Goal: Task Accomplishment & Management: Use online tool/utility

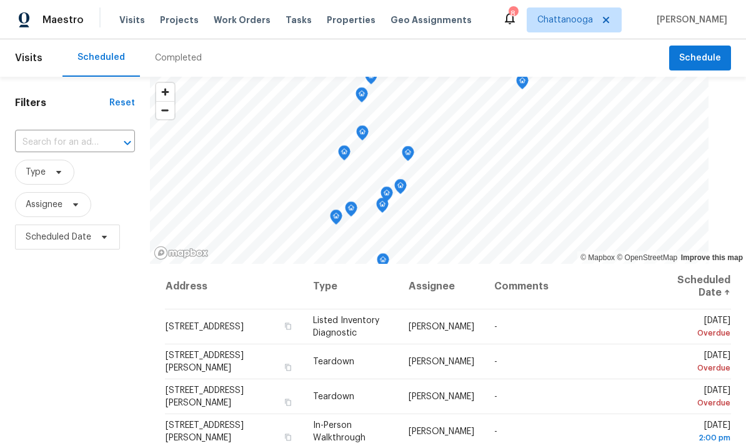
click at [327, 25] on span "Properties" at bounding box center [351, 20] width 49 height 12
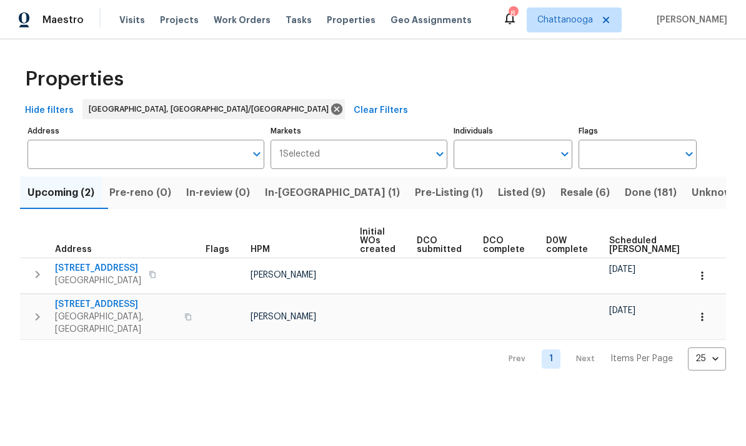
click at [302, 194] on span "In-[GEOGRAPHIC_DATA] (1)" at bounding box center [332, 192] width 135 height 17
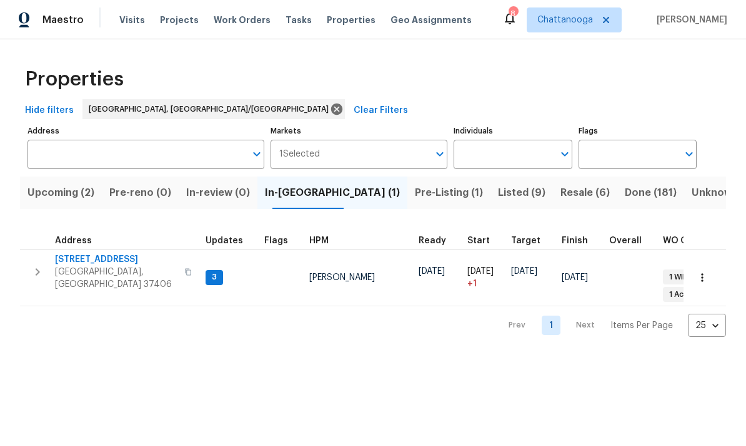
click at [490, 204] on button "Listed (9)" at bounding box center [521, 193] width 62 height 32
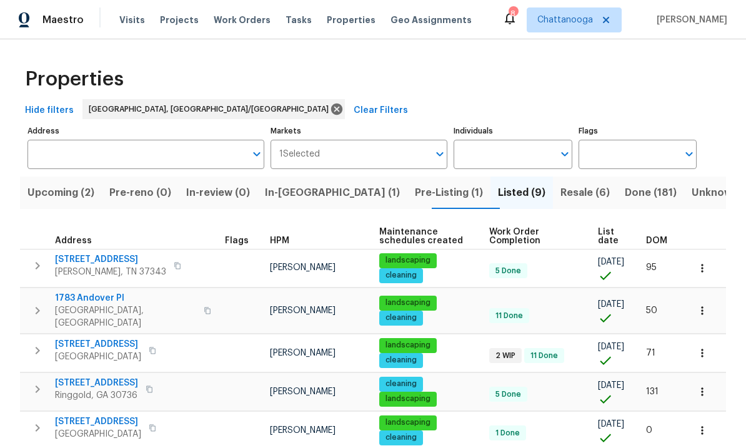
click at [81, 262] on span "[STREET_ADDRESS]" at bounding box center [110, 259] width 111 height 12
click at [81, 259] on span "6562 Esquire Ln" at bounding box center [110, 259] width 111 height 12
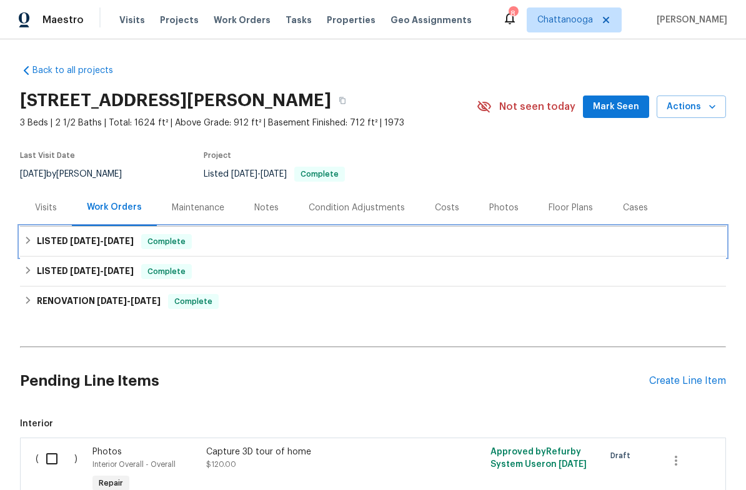
click at [32, 236] on icon at bounding box center [28, 240] width 9 height 9
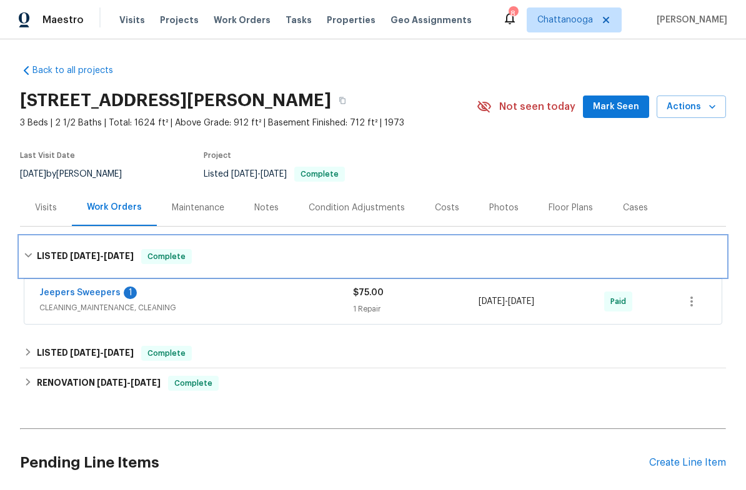
click at [27, 252] on icon at bounding box center [28, 255] width 9 height 9
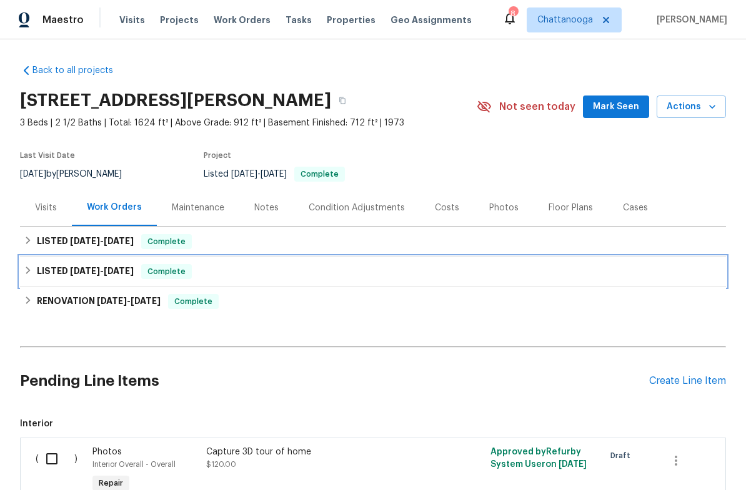
click at [32, 267] on icon at bounding box center [28, 270] width 9 height 9
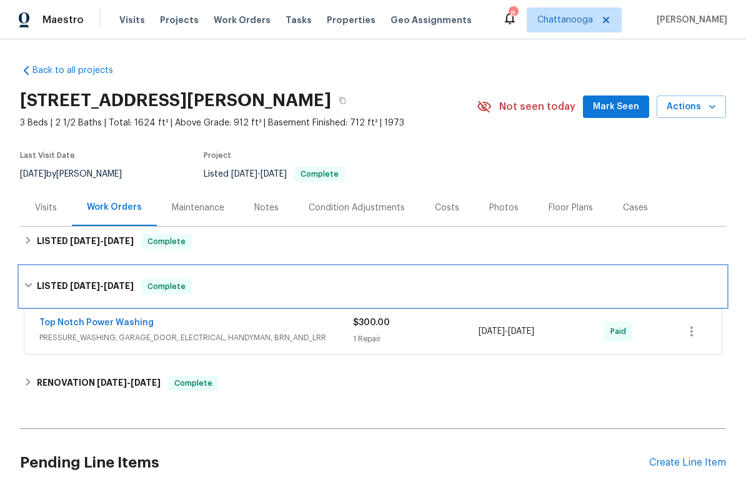
click at [26, 278] on div "LISTED 6/18/25 - 6/26/25 Complete" at bounding box center [373, 287] width 706 height 40
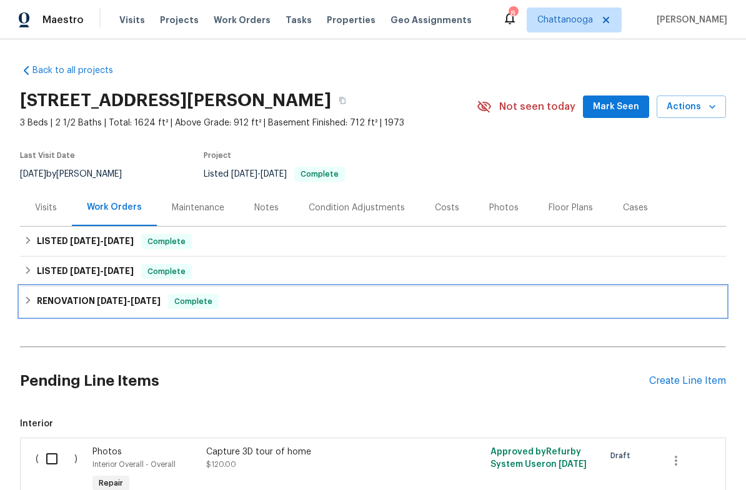
click at [32, 298] on icon at bounding box center [28, 300] width 9 height 9
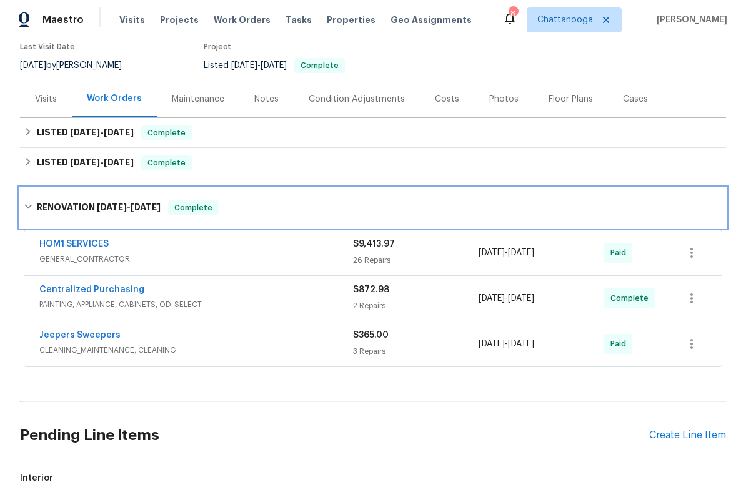
click at [29, 206] on icon at bounding box center [28, 206] width 9 height 9
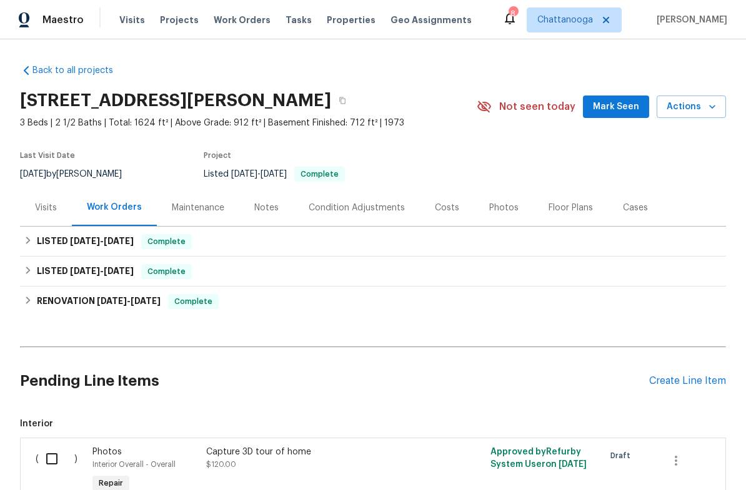
click at [495, 205] on div "Photos" at bounding box center [503, 208] width 29 height 12
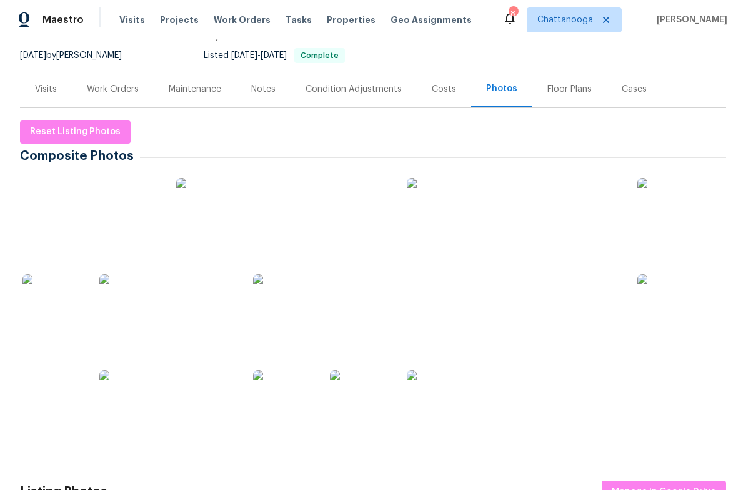
scroll to position [148, 0]
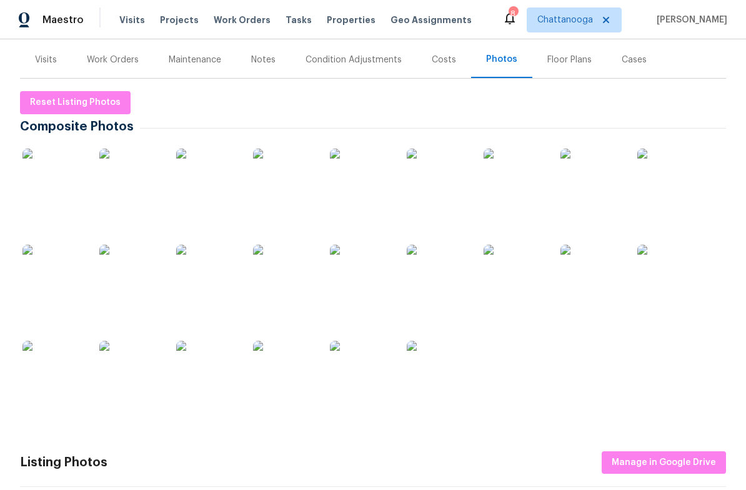
click at [137, 370] on img at bounding box center [130, 372] width 62 height 62
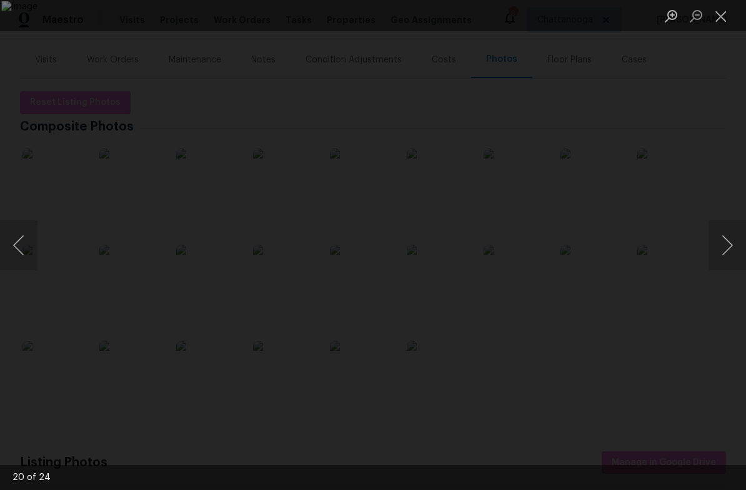
click at [716, 242] on button "Next image" at bounding box center [726, 245] width 37 height 50
click at [726, 13] on button "Close lightbox" at bounding box center [720, 16] width 25 height 22
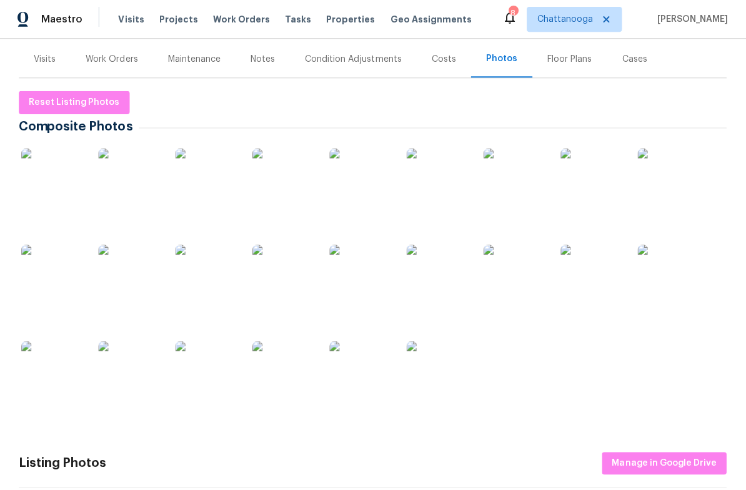
click at [127, 369] on img at bounding box center [130, 372] width 62 height 62
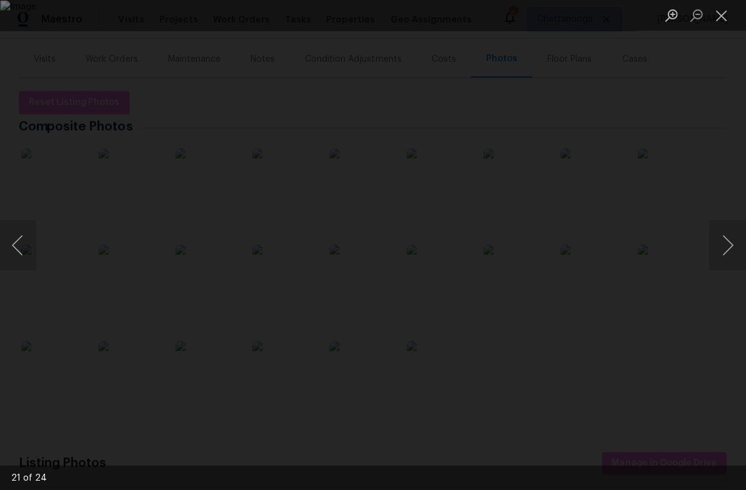
click at [721, 248] on button "Next image" at bounding box center [726, 245] width 37 height 50
click at [32, 250] on button "Previous image" at bounding box center [18, 245] width 37 height 50
click at [20, 240] on button "Previous image" at bounding box center [18, 245] width 37 height 50
click at [715, 20] on button "Close lightbox" at bounding box center [720, 16] width 25 height 22
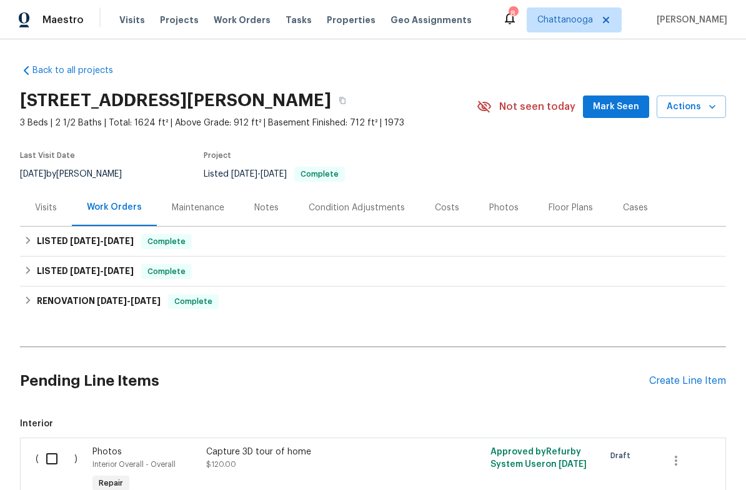
click at [691, 381] on div "Create Line Item" at bounding box center [687, 381] width 77 height 12
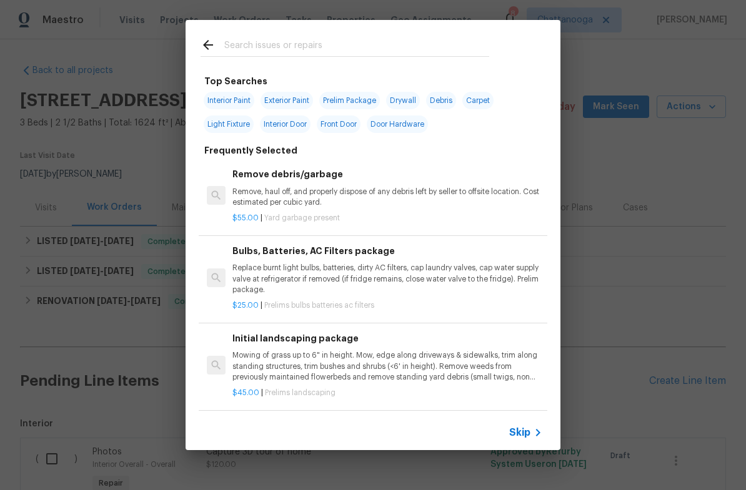
click at [386, 51] on input "text" at bounding box center [356, 46] width 265 height 19
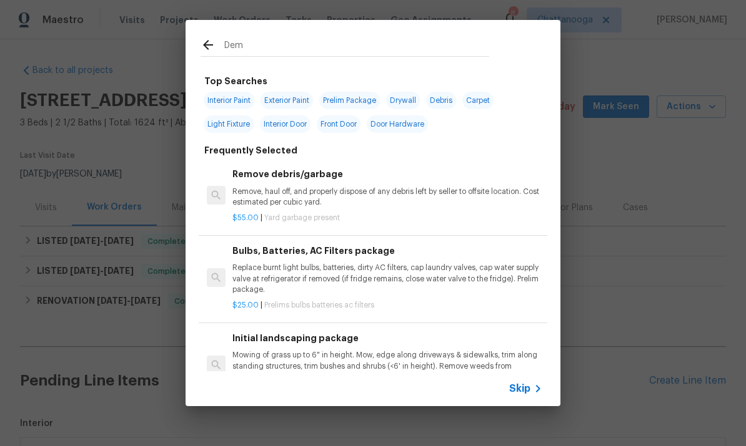
type input "Demo"
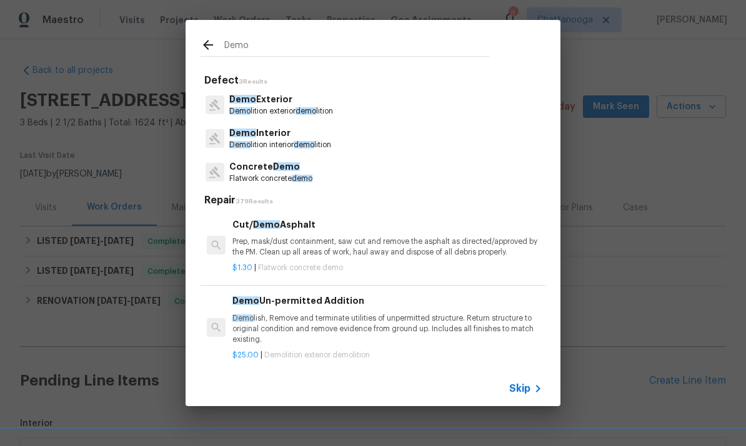
click at [282, 107] on p "Demo lition exterior demo lition" at bounding box center [281, 111] width 104 height 11
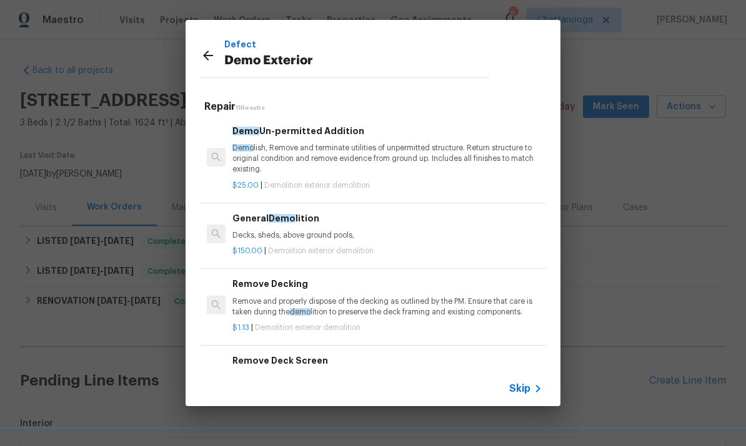
click at [327, 235] on p "Decks, sheds, above ground pools," at bounding box center [387, 235] width 310 height 11
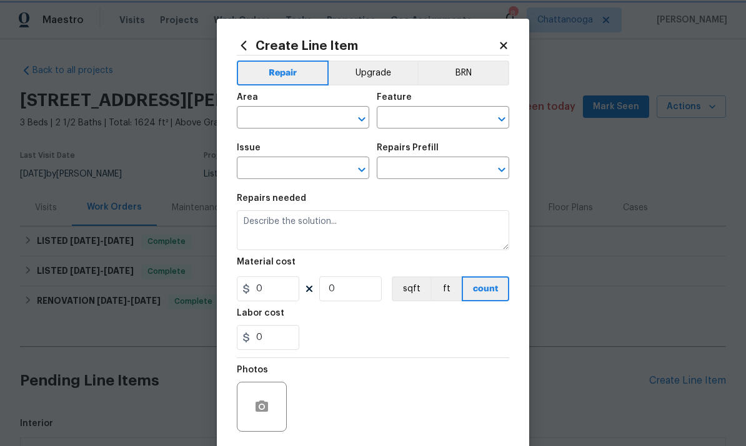
type input "Demolition"
type input "Demo Exterior"
type input "General Demolition $150.00"
type textarea "Decks, sheds, above ground pools,"
type input "150"
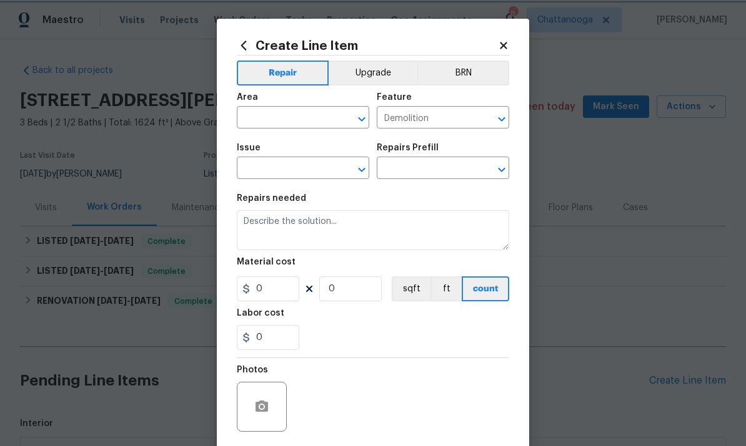
type input "1"
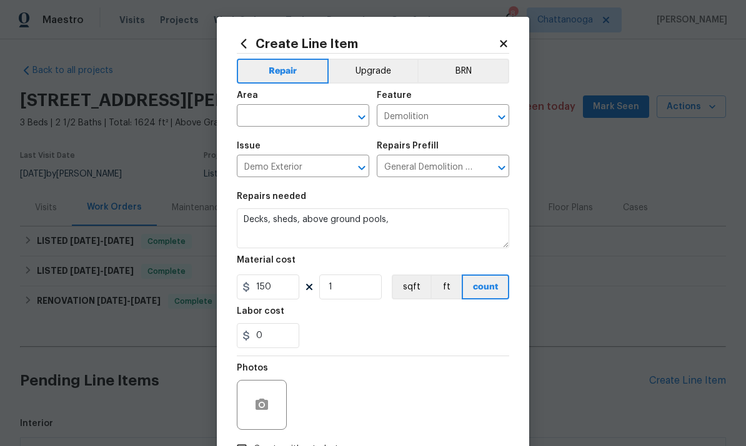
click at [267, 124] on input "text" at bounding box center [285, 116] width 97 height 19
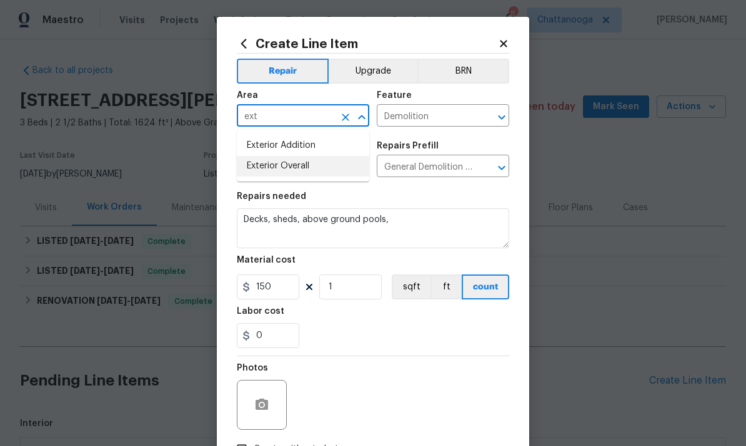
click at [259, 160] on li "Exterior Overall" at bounding box center [303, 166] width 132 height 21
type input "Exterior Overall"
click at [298, 228] on textarea "Decks, sheds, above ground pools," at bounding box center [373, 229] width 272 height 40
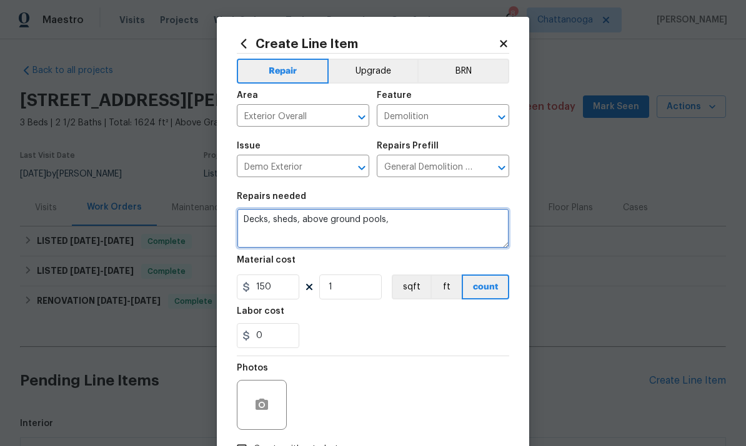
click at [298, 227] on textarea "Decks, sheds, above ground pools," at bounding box center [373, 229] width 272 height 40
click at [295, 224] on textarea "Decks, sheds, above ground pools," at bounding box center [373, 229] width 272 height 40
click at [257, 230] on textarea "Decks, sheds, above ground pools," at bounding box center [373, 229] width 272 height 40
click at [256, 230] on textarea "Decks, sheds, above ground pools," at bounding box center [373, 229] width 272 height 40
click at [253, 224] on textarea "Decks, sheds, above ground pools," at bounding box center [373, 229] width 272 height 40
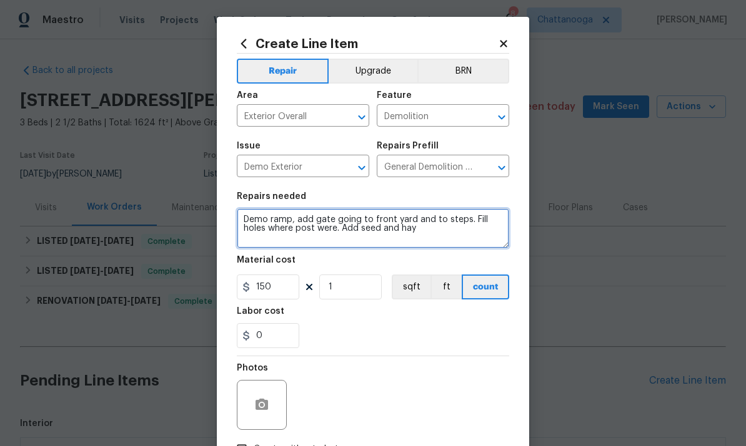
type textarea "Demo ramp, add gate going to front yard and to steps. Fill holes where post wer…"
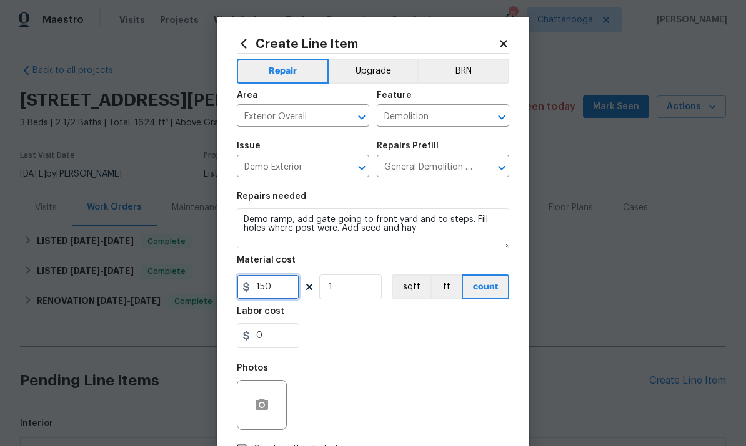
click at [279, 287] on input "150" at bounding box center [268, 287] width 62 height 25
type input "850"
click at [480, 328] on div "0" at bounding box center [373, 335] width 272 height 25
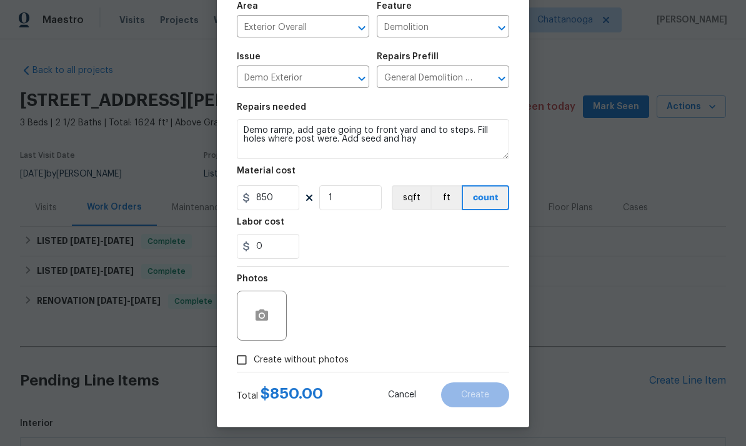
scroll to position [94, 0]
click at [250, 346] on div "Photos" at bounding box center [263, 307] width 52 height 81
click at [245, 364] on input "Create without photos" at bounding box center [242, 360] width 24 height 24
checkbox input "true"
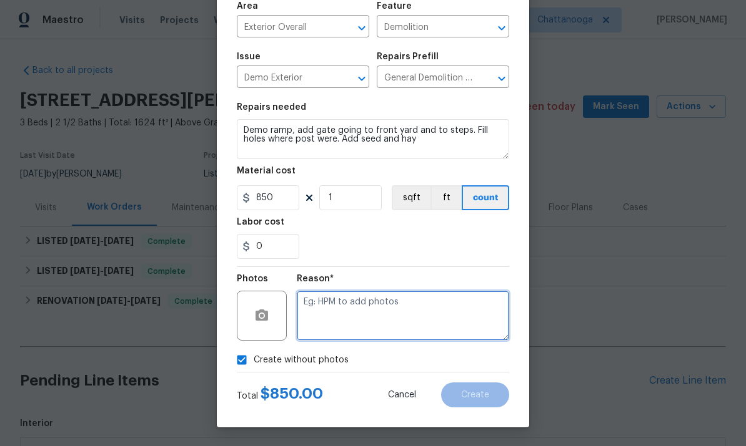
click at [481, 310] on textarea at bounding box center [403, 316] width 212 height 50
type textarea "."
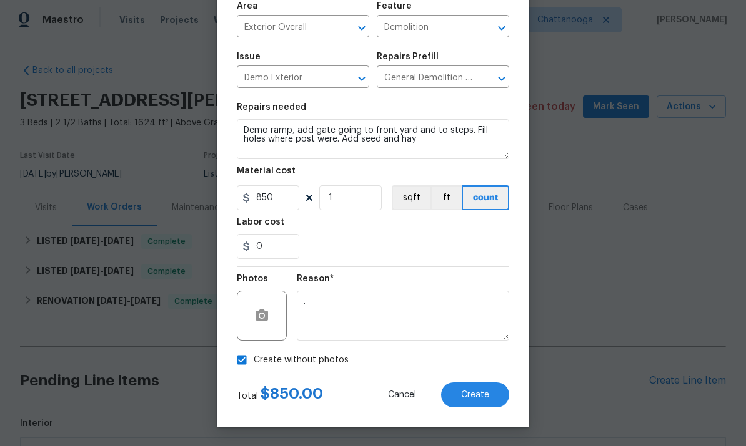
click at [452, 272] on div "Reason* ." at bounding box center [403, 307] width 212 height 81
click at [495, 391] on button "Create" at bounding box center [475, 395] width 68 height 25
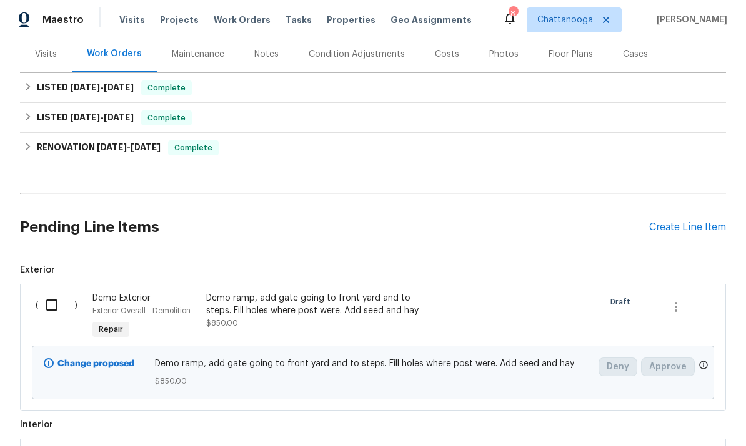
scroll to position [154, 0]
click at [56, 304] on input "checkbox" at bounding box center [57, 305] width 36 height 26
checkbox input "true"
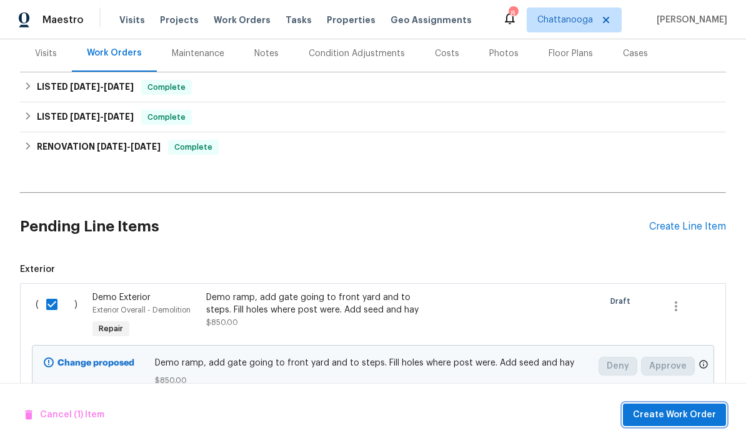
click at [685, 415] on span "Create Work Order" at bounding box center [673, 416] width 83 height 16
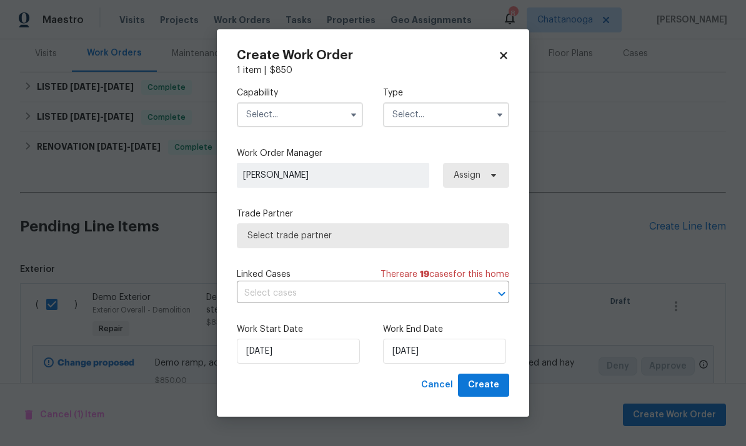
click at [288, 112] on input "text" at bounding box center [300, 114] width 126 height 25
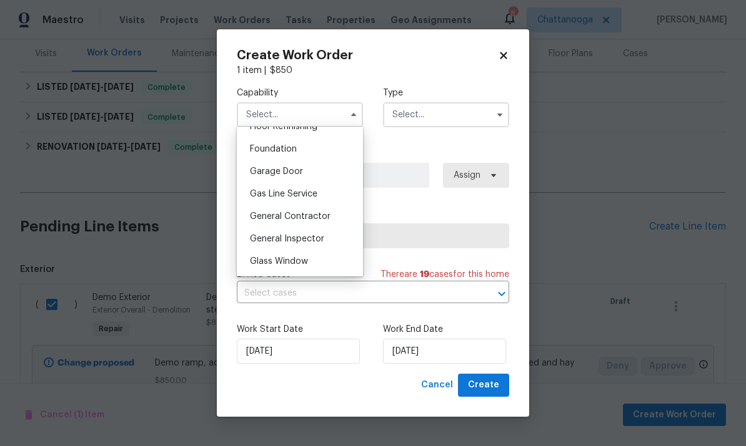
scroll to position [528, 0]
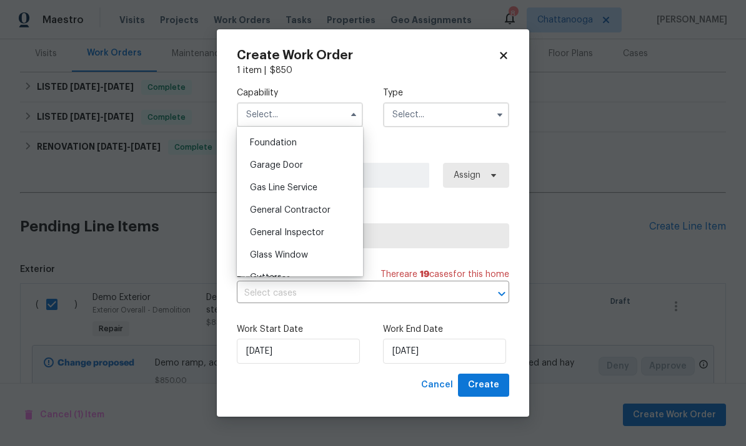
click at [267, 208] on span "General Contractor" at bounding box center [290, 210] width 81 height 9
type input "General Contractor"
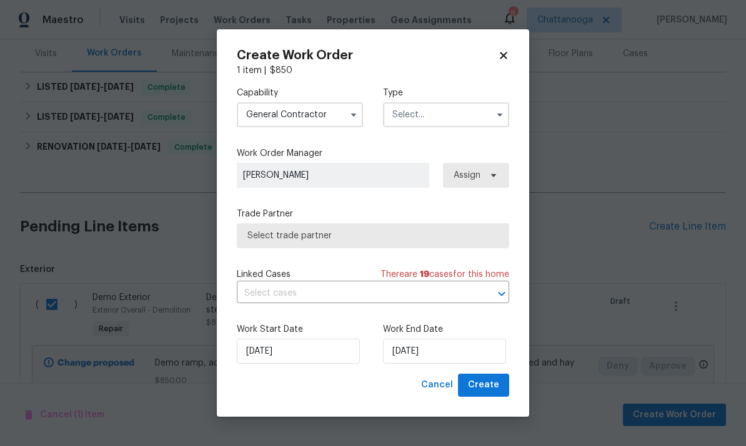
click at [413, 123] on input "text" at bounding box center [446, 114] width 126 height 25
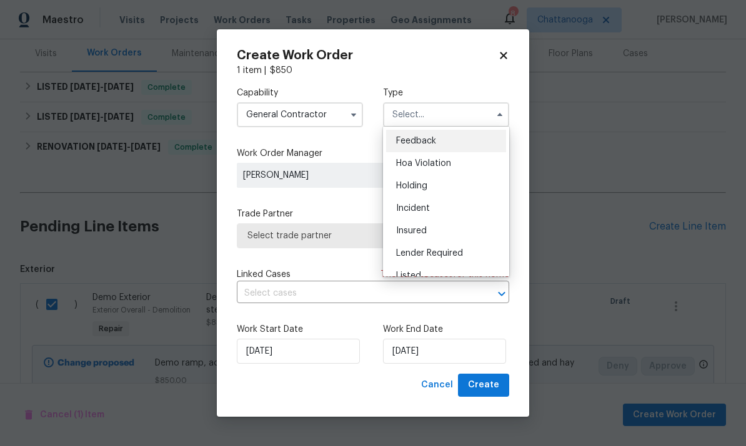
scroll to position [38, 0]
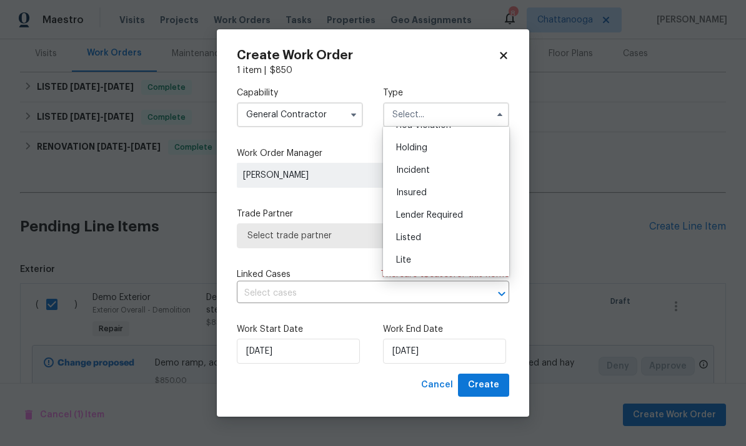
click at [401, 240] on span "Listed" at bounding box center [408, 238] width 25 height 9
type input "Listed"
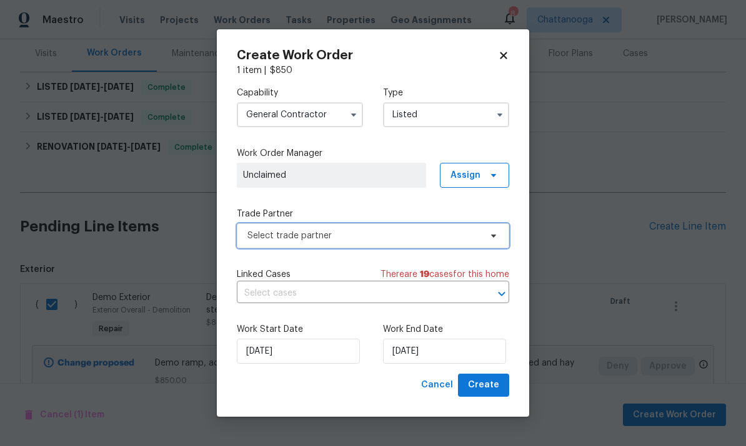
click at [346, 234] on span "Select trade partner" at bounding box center [363, 236] width 233 height 12
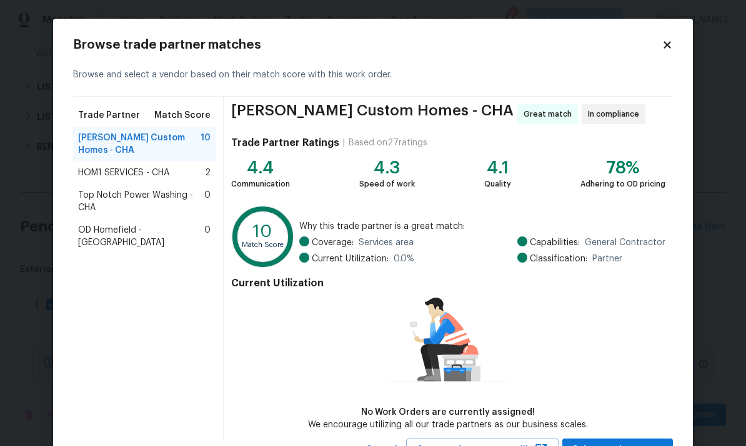
click at [94, 189] on span "Top Notch Power Washing - CHA" at bounding box center [141, 201] width 126 height 25
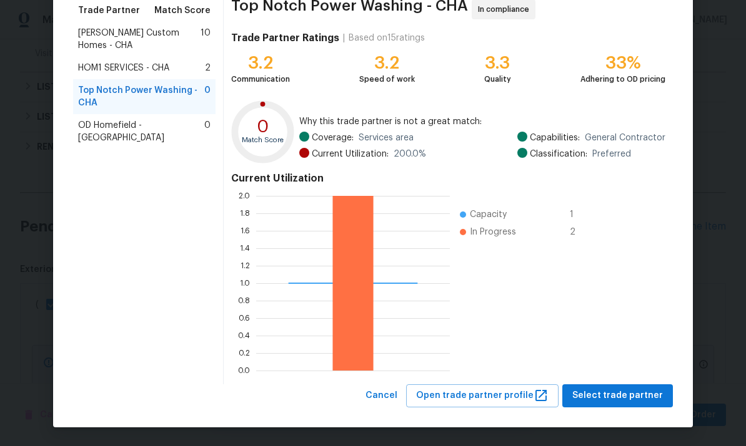
scroll to position [104, 0]
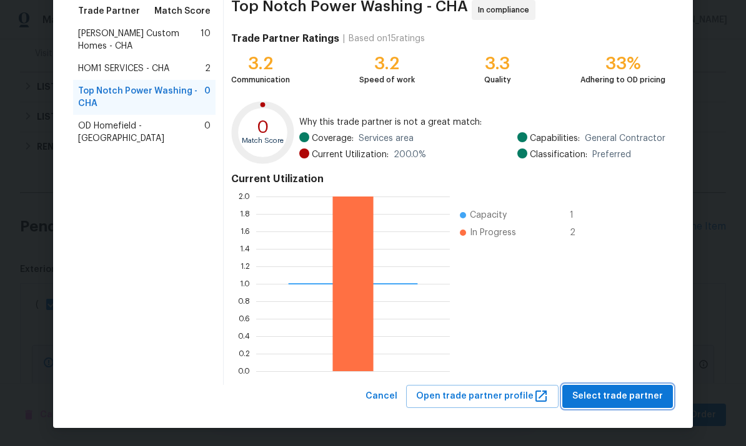
click at [654, 395] on span "Select trade partner" at bounding box center [617, 397] width 91 height 16
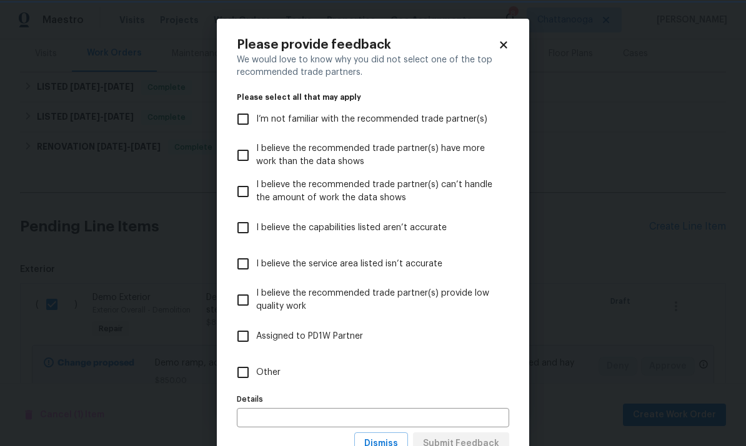
scroll to position [0, 0]
click at [242, 375] on input "Other" at bounding box center [243, 373] width 26 height 26
checkbox input "true"
click at [249, 416] on input "text" at bounding box center [373, 417] width 272 height 19
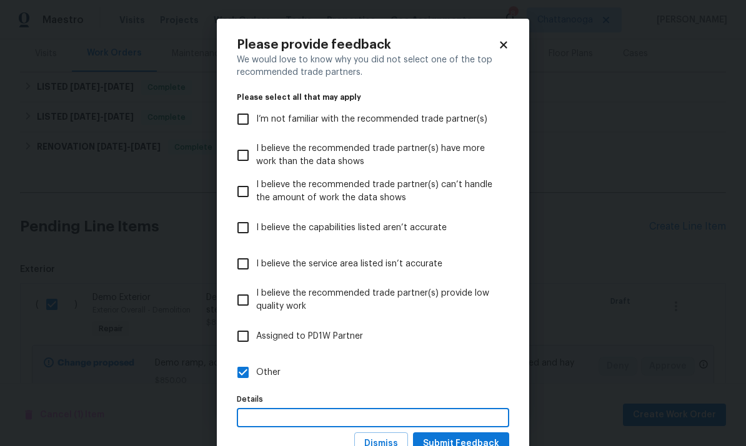
scroll to position [5, 0]
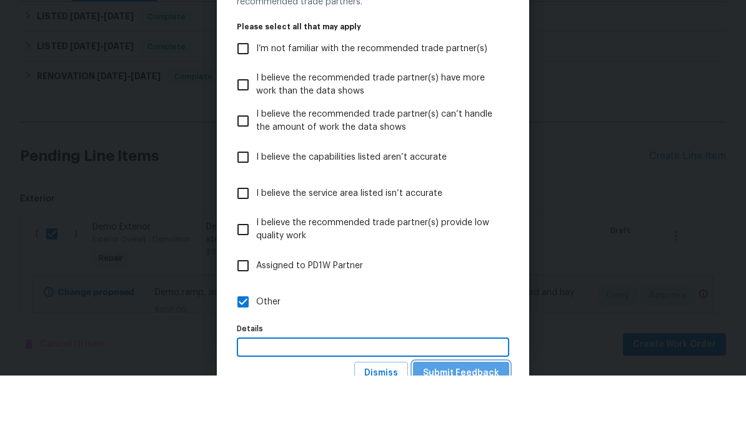
click at [470, 436] on span "Submit Feedback" at bounding box center [461, 444] width 76 height 16
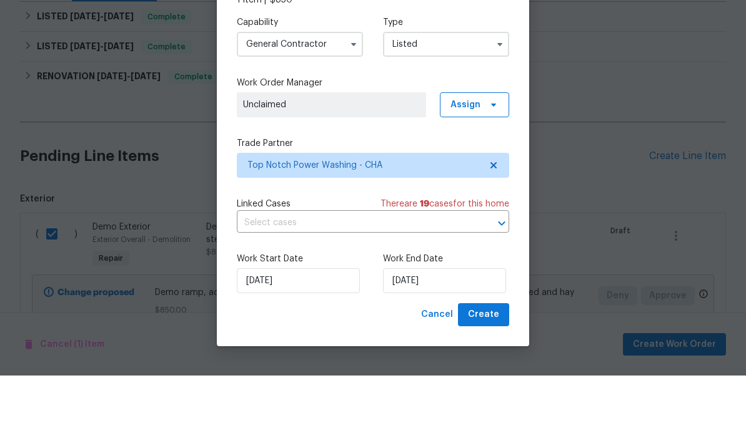
scroll to position [47, 0]
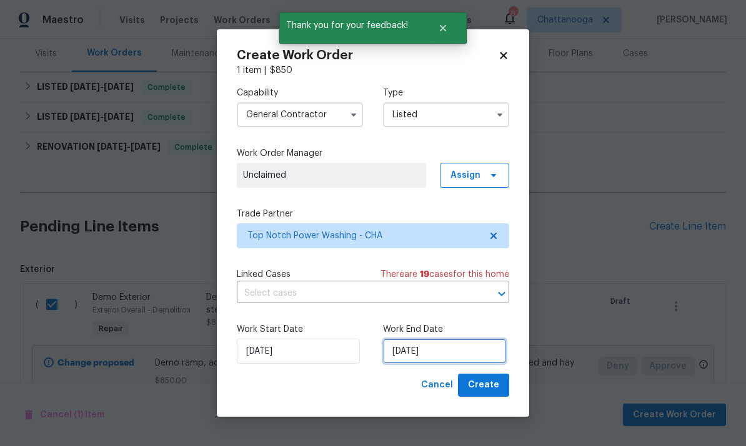
click at [463, 345] on input "[DATE]" at bounding box center [444, 351] width 123 height 25
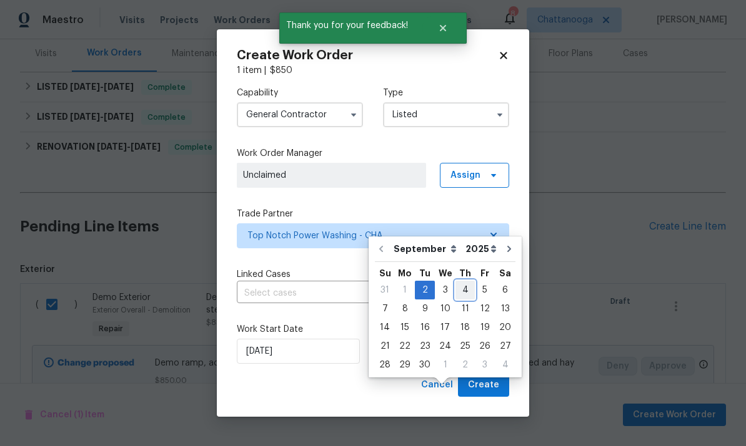
click at [461, 282] on div "4" at bounding box center [464, 290] width 19 height 17
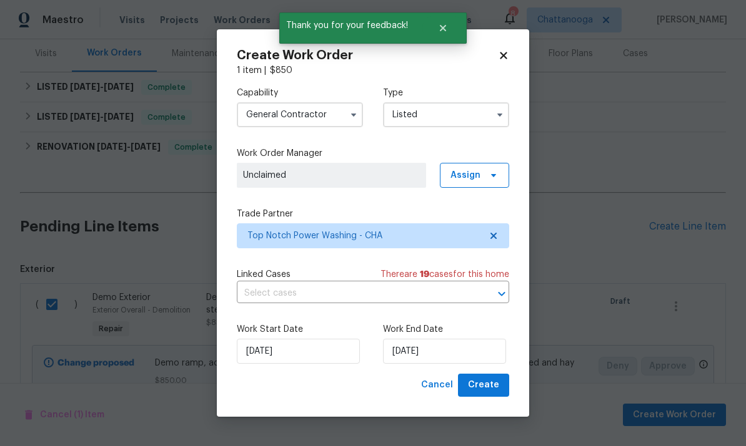
type input "[DATE]"
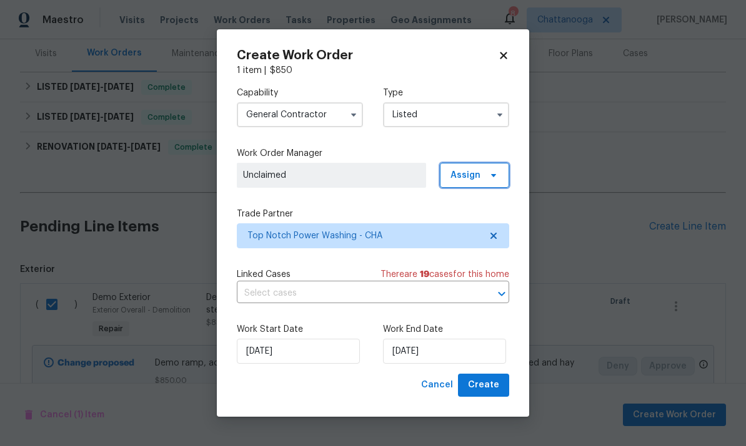
click at [504, 172] on span "Assign" at bounding box center [474, 175] width 69 height 25
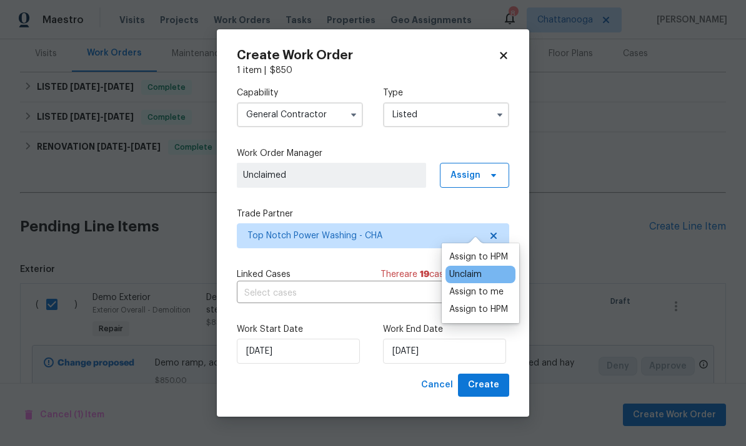
click at [499, 303] on div "Assign to HPM" at bounding box center [478, 309] width 59 height 12
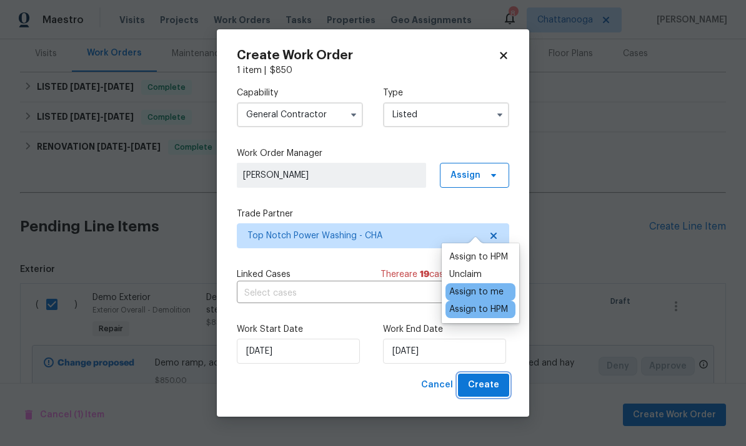
click at [498, 379] on span "Create" at bounding box center [483, 386] width 31 height 16
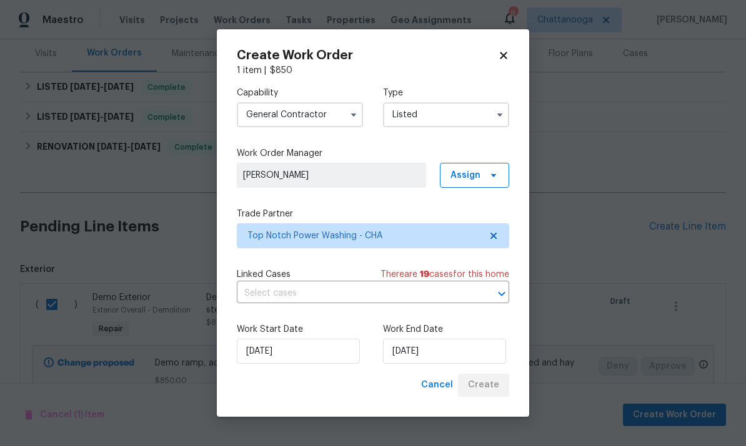
checkbox input "false"
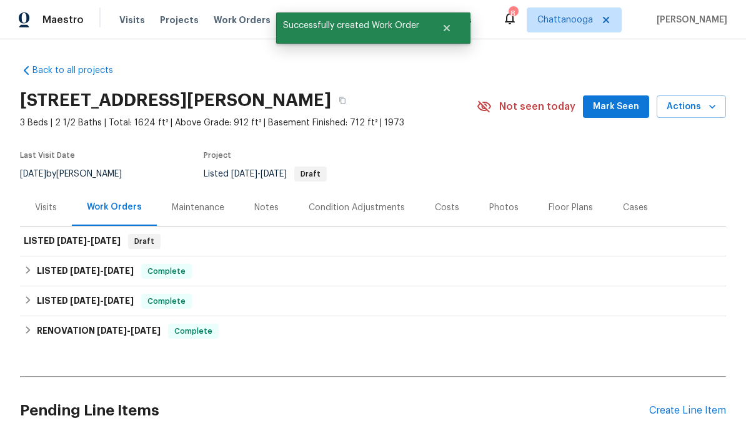
scroll to position [0, 0]
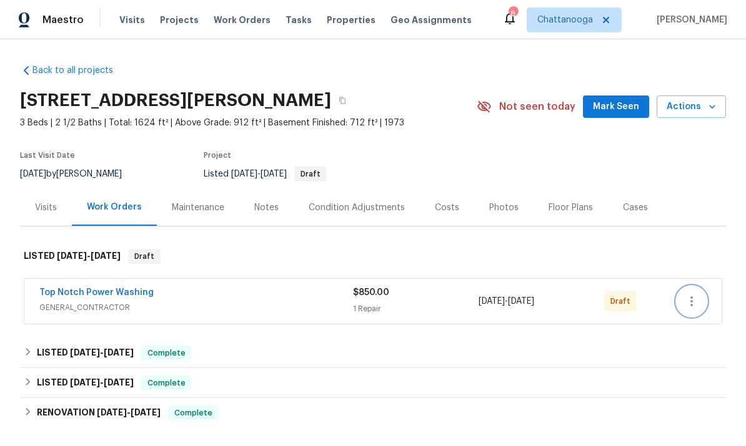
click at [686, 307] on icon "button" at bounding box center [691, 301] width 15 height 15
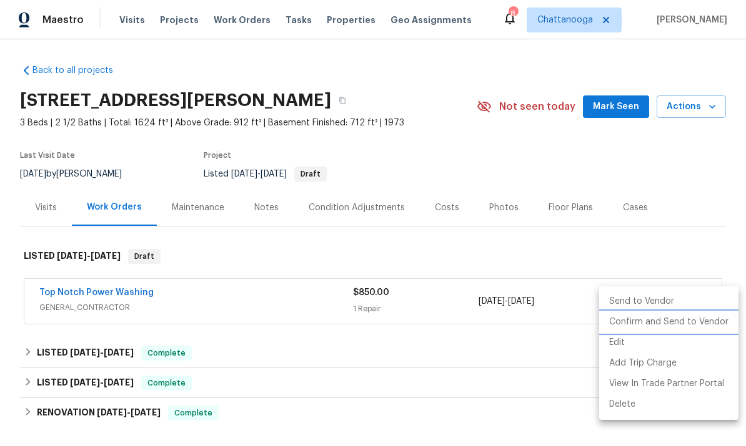
click at [687, 322] on li "Confirm and Send to Vendor" at bounding box center [668, 322] width 139 height 21
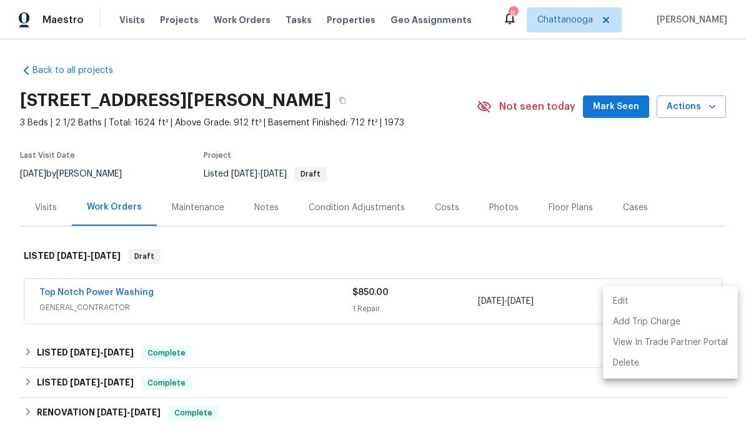
click at [683, 240] on div at bounding box center [373, 223] width 746 height 446
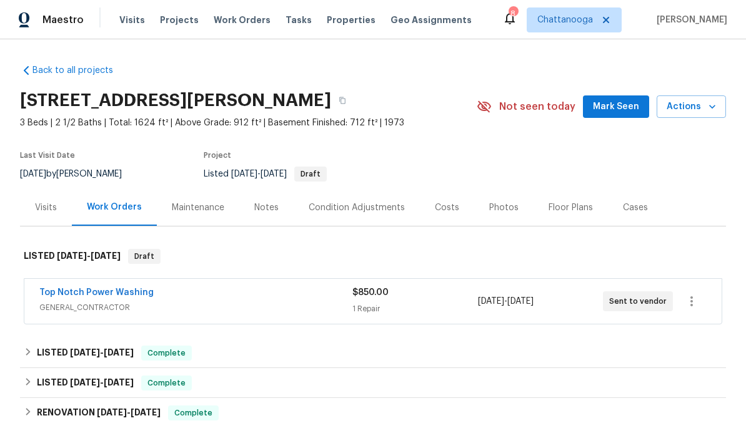
click at [332, 24] on span "Properties" at bounding box center [351, 20] width 49 height 12
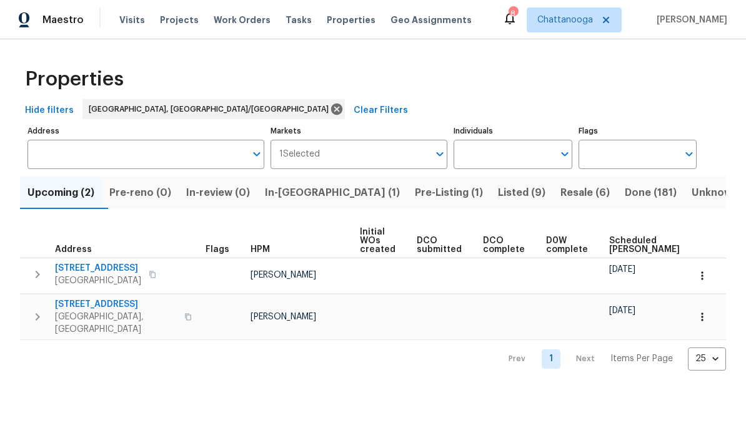
click at [305, 194] on span "In-[GEOGRAPHIC_DATA] (1)" at bounding box center [332, 192] width 135 height 17
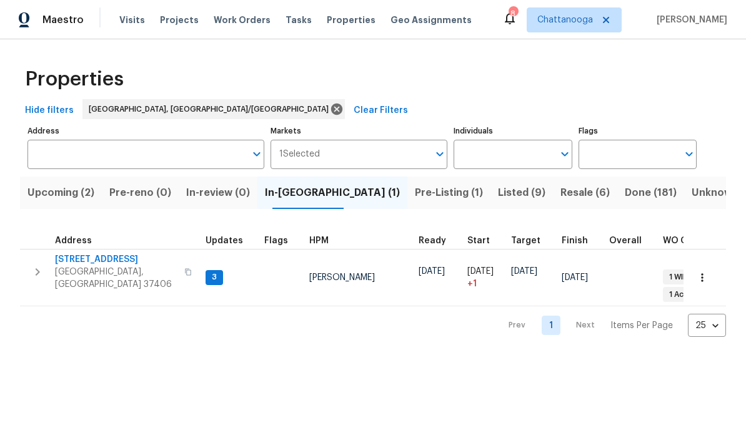
click at [72, 258] on span "[STREET_ADDRESS]" at bounding box center [116, 259] width 122 height 12
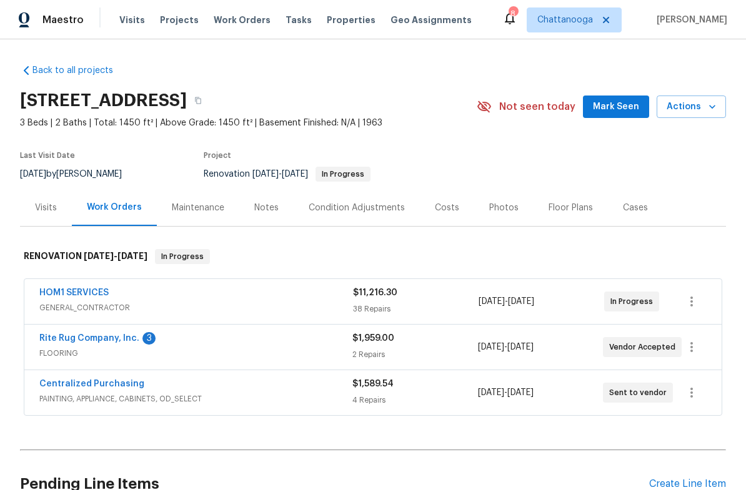
click at [71, 335] on link "Rite Rug Company, Inc." at bounding box center [89, 338] width 100 height 9
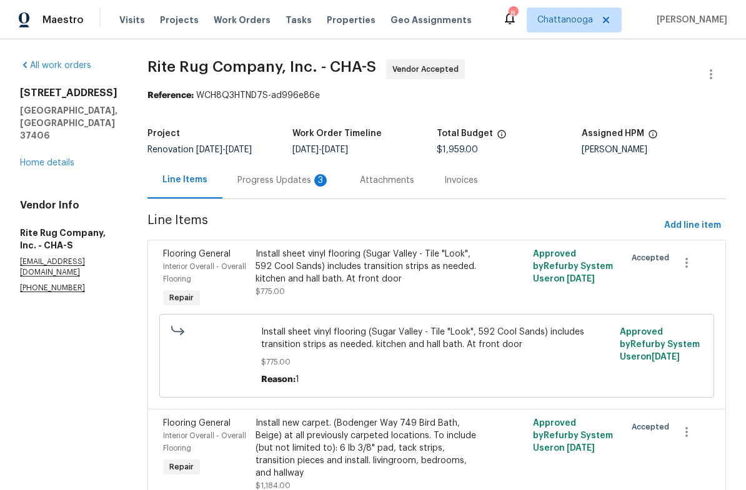
click at [303, 173] on div "Progress Updates 3" at bounding box center [283, 180] width 122 height 37
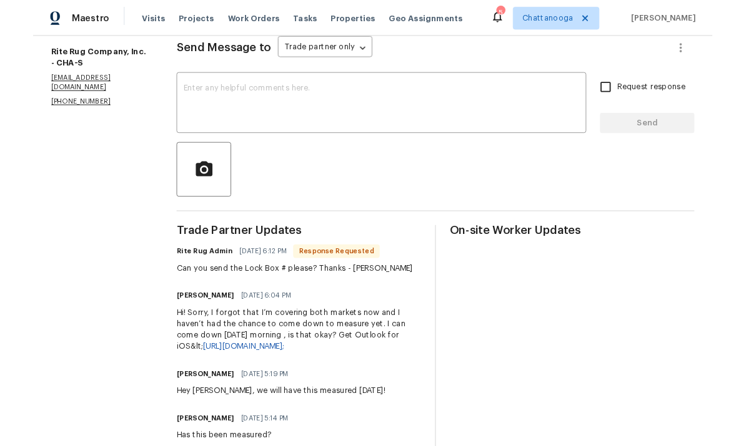
scroll to position [176, 0]
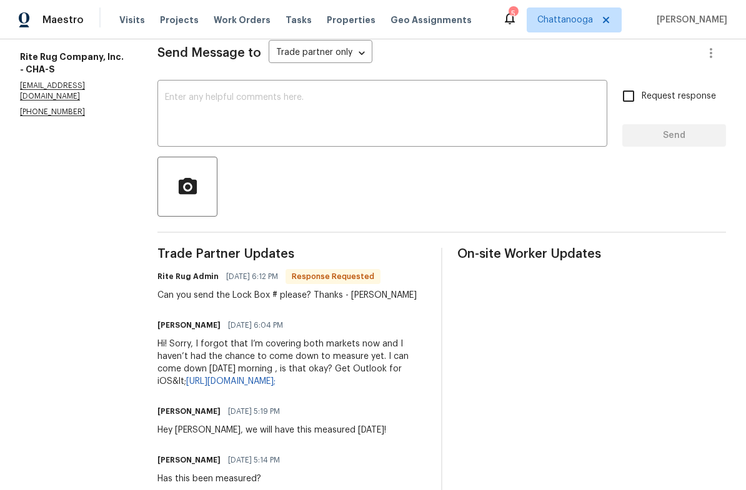
click at [225, 101] on textarea at bounding box center [382, 115] width 435 height 44
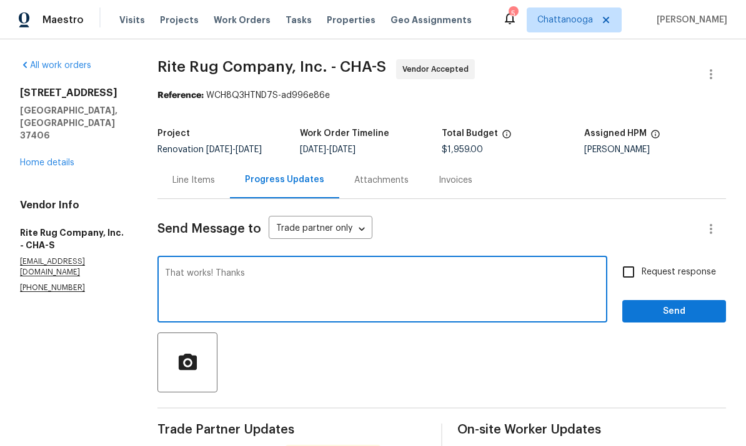
scroll to position [0, 0]
click at [17, 95] on div "All work orders 2602 Forest Rd Chattanooga, TN 37406 Home details Vendor Info R…" at bounding box center [373, 367] width 746 height 657
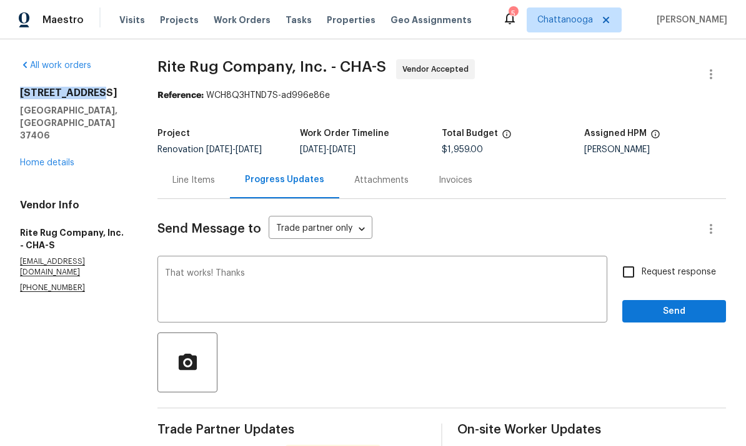
copy h2 "[STREET_ADDRESS]"
click at [545, 294] on textarea "That works! Thanks" at bounding box center [382, 291] width 435 height 44
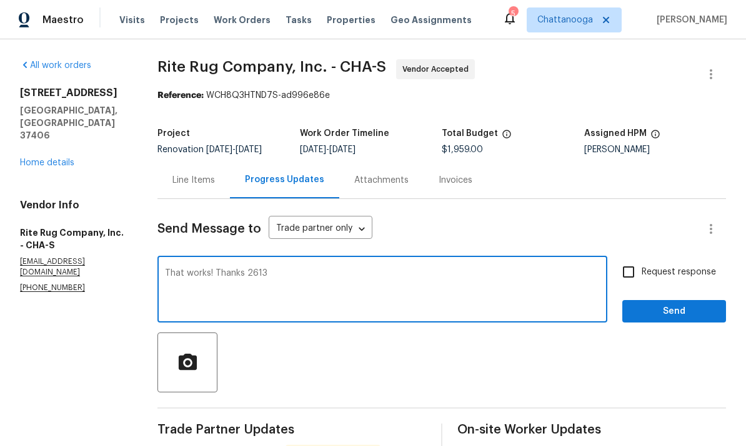
type textarea "That works! Thanks 2613"
click at [631, 267] on input "Request response" at bounding box center [628, 272] width 26 height 26
checkbox input "true"
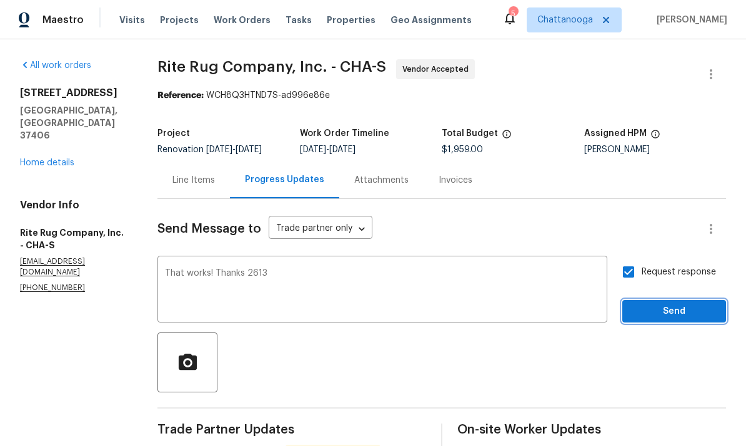
click at [689, 306] on span "Send" at bounding box center [674, 312] width 84 height 16
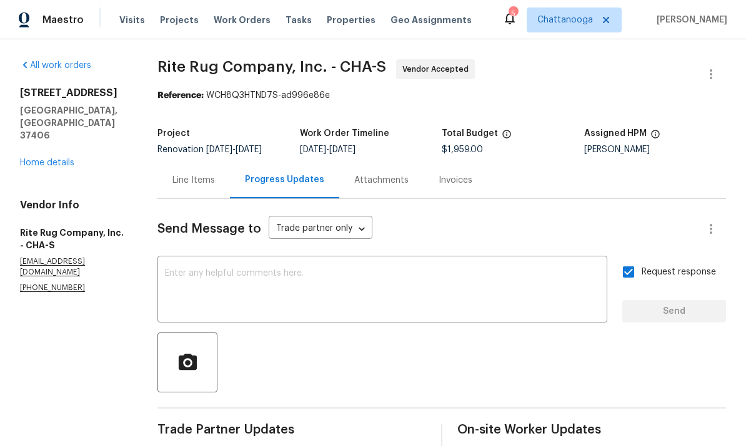
click at [57, 159] on link "Home details" at bounding box center [47, 163] width 54 height 9
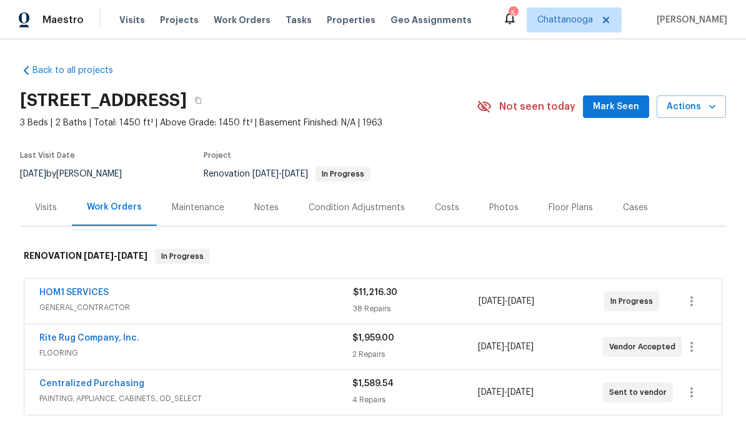
click at [70, 289] on link "HOM1 SERVICES" at bounding box center [73, 292] width 69 height 9
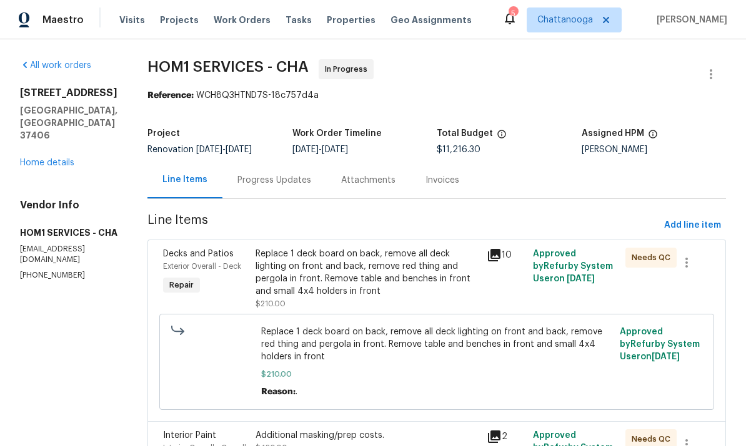
click at [34, 159] on link "Home details" at bounding box center [47, 163] width 54 height 9
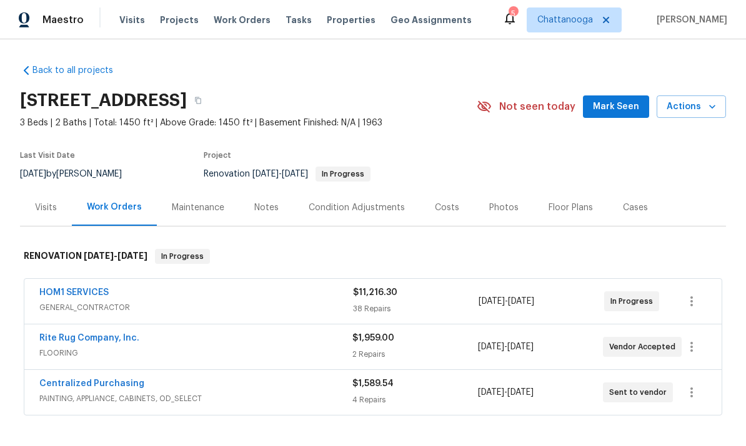
click at [438, 210] on div "Costs" at bounding box center [447, 208] width 24 height 12
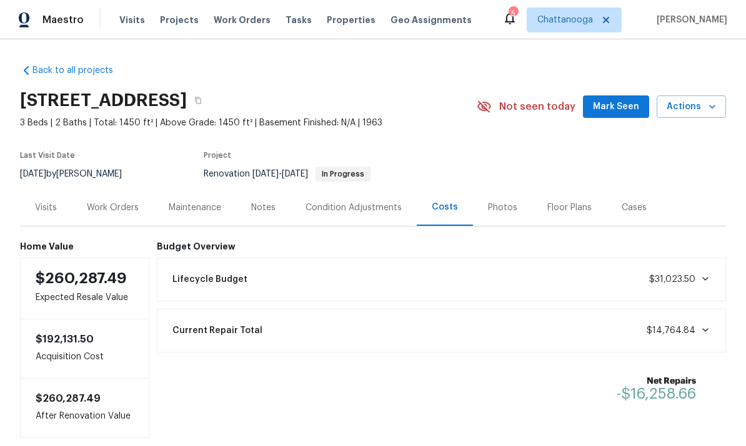
click at [327, 24] on span "Properties" at bounding box center [351, 20] width 49 height 12
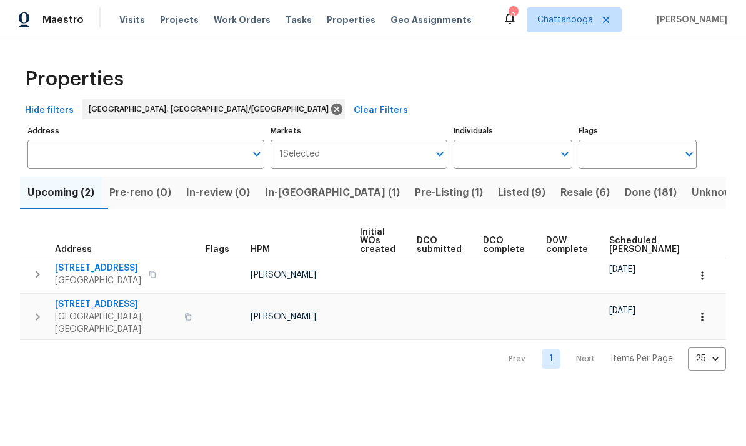
click at [293, 198] on span "In-reno (1)" at bounding box center [332, 192] width 135 height 17
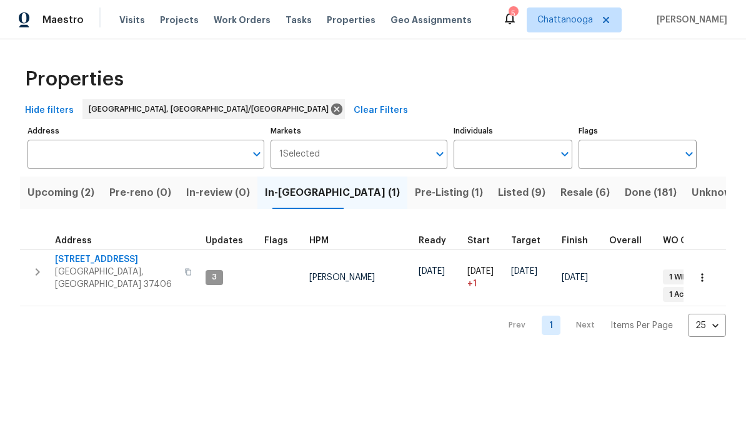
click at [78, 263] on span "[STREET_ADDRESS]" at bounding box center [116, 259] width 122 height 12
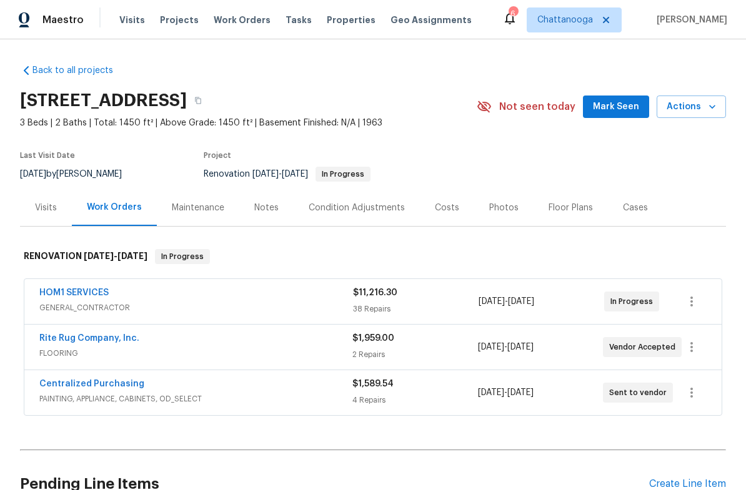
click at [68, 297] on link "HOM1 SERVICES" at bounding box center [73, 292] width 69 height 9
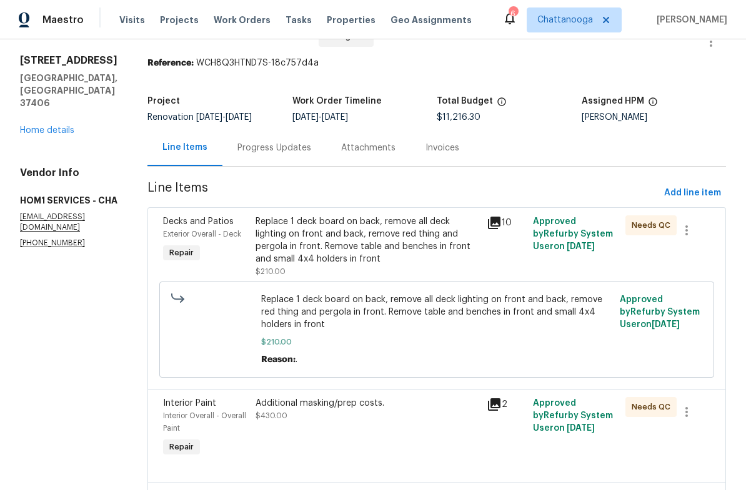
scroll to position [33, 0]
click at [280, 233] on div "Replace 1 deck board on back, remove all deck lighting on front and back, remov…" at bounding box center [367, 240] width 224 height 50
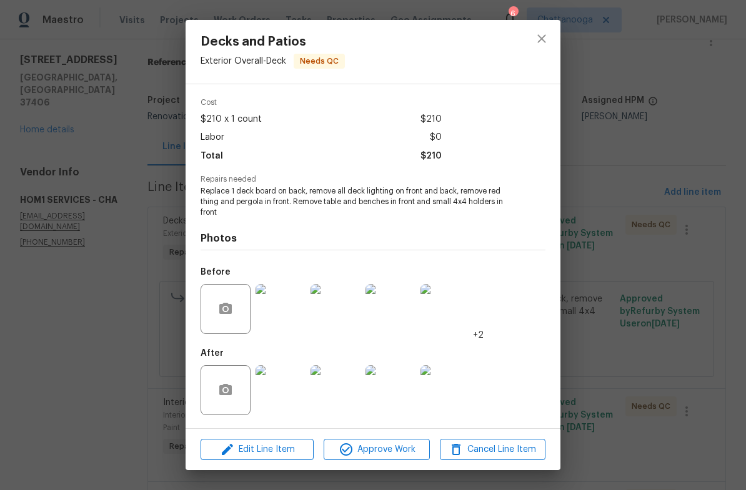
scroll to position [46, 0]
click at [271, 381] on img at bounding box center [280, 390] width 50 height 50
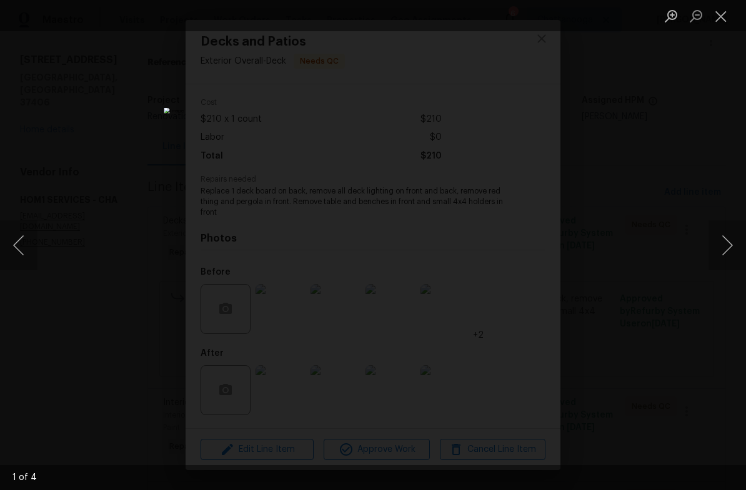
click at [732, 238] on button "Next image" at bounding box center [726, 245] width 37 height 50
click at [723, 255] on button "Next image" at bounding box center [726, 245] width 37 height 50
click at [716, 256] on button "Next image" at bounding box center [726, 245] width 37 height 50
click at [712, 248] on button "Next image" at bounding box center [726, 245] width 37 height 50
click at [714, 245] on button "Next image" at bounding box center [726, 245] width 37 height 50
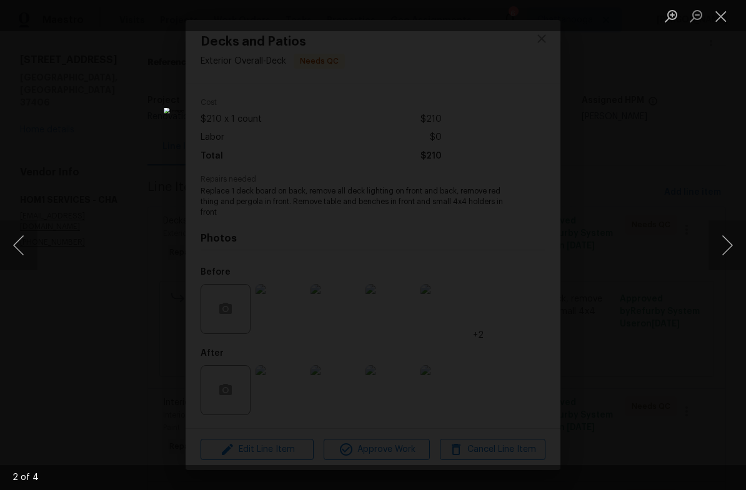
click at [712, 245] on button "Next image" at bounding box center [726, 245] width 37 height 50
click at [727, 20] on button "Close lightbox" at bounding box center [720, 16] width 25 height 22
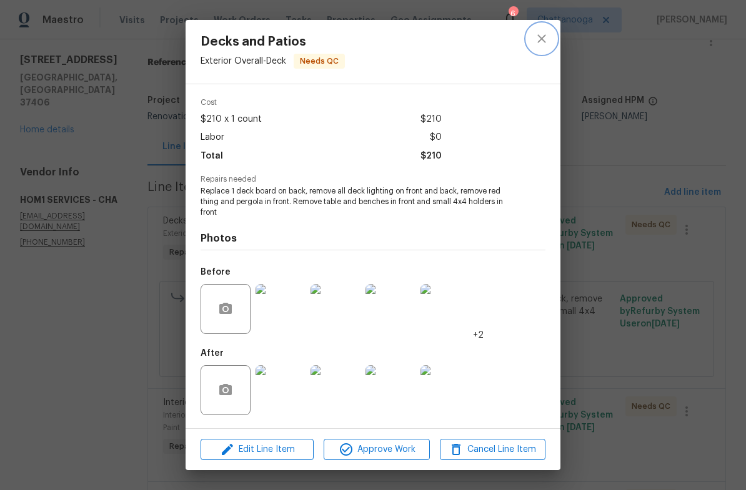
click at [536, 44] on icon "close" at bounding box center [541, 38] width 15 height 15
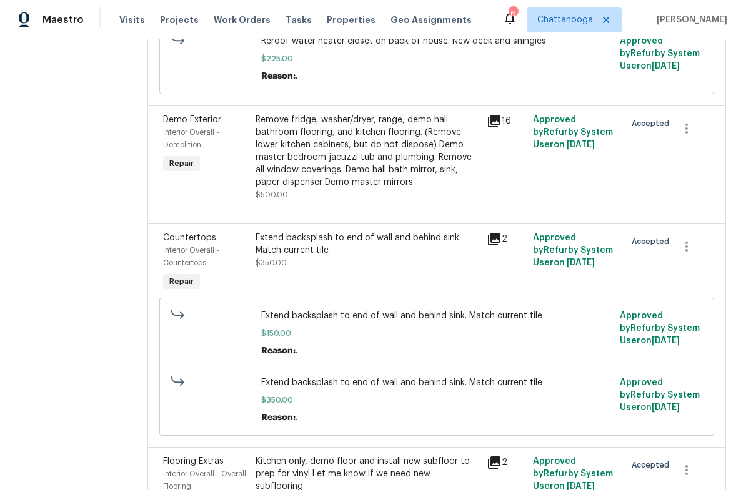
scroll to position [3487, 0]
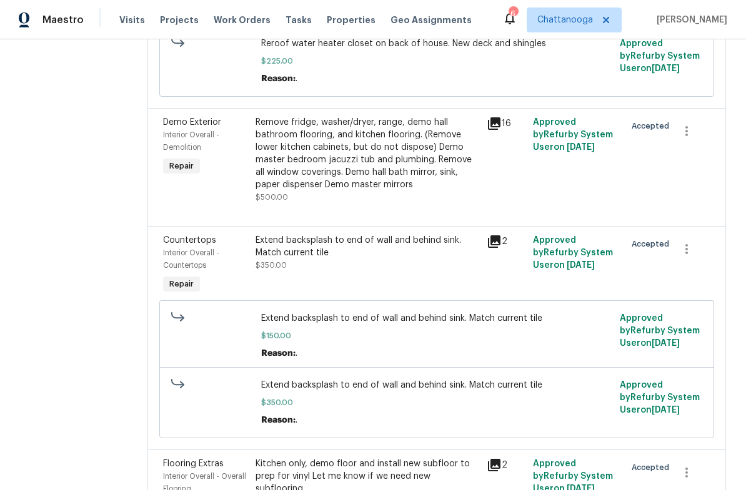
click at [270, 234] on div "Extend backsplash to end of wall and behind sink. Match current tile" at bounding box center [367, 246] width 224 height 25
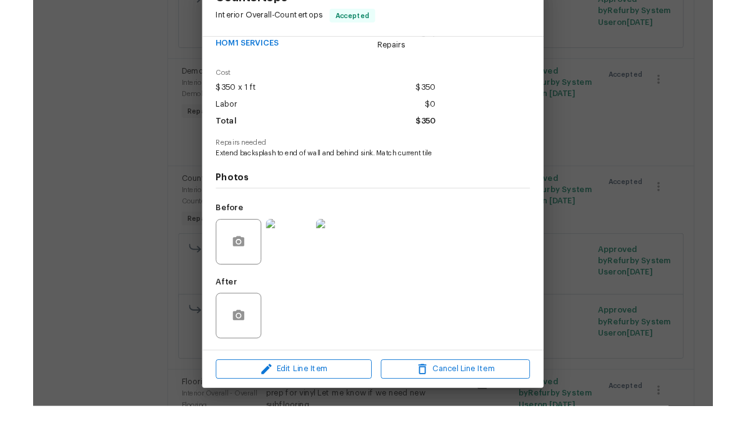
scroll to position [31, 0]
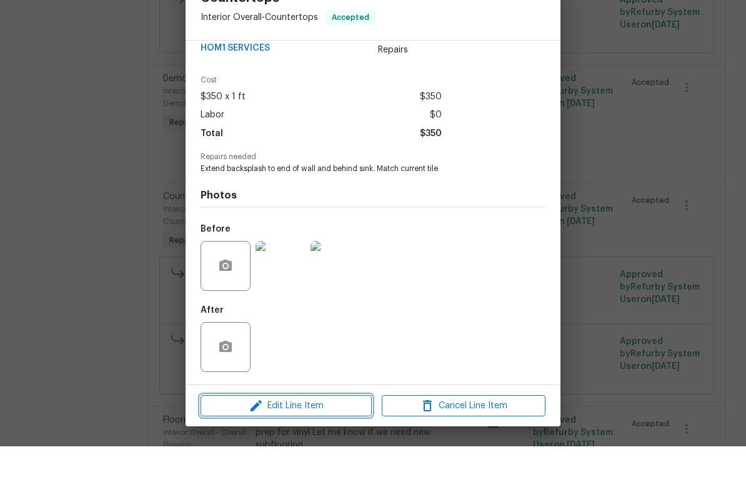
click at [275, 442] on span "Edit Line Item" at bounding box center [286, 450] width 164 height 16
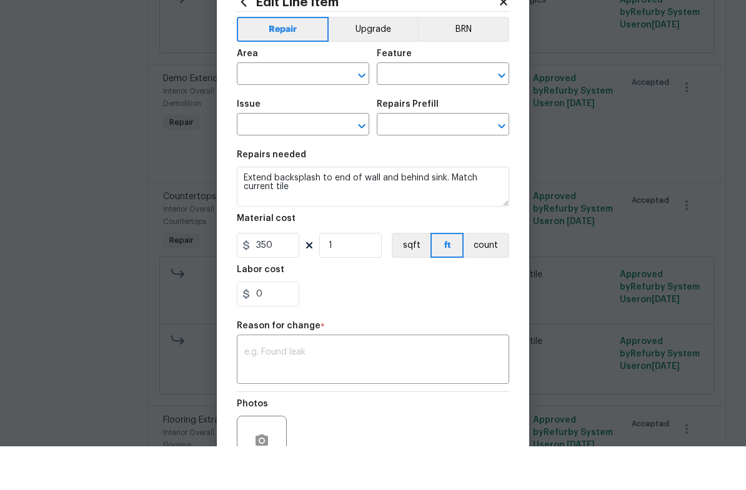
type input "Interior Overall"
type input "Countertops"
type input "Backsplash Installation (4'') $15.22"
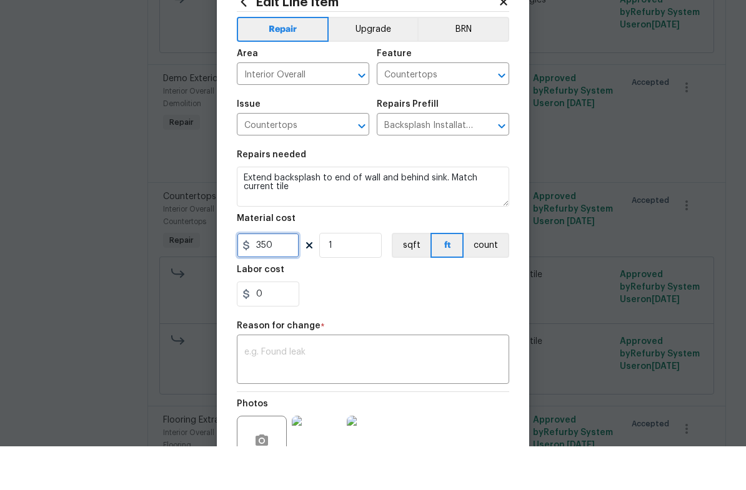
click at [277, 277] on input "350" at bounding box center [268, 289] width 62 height 25
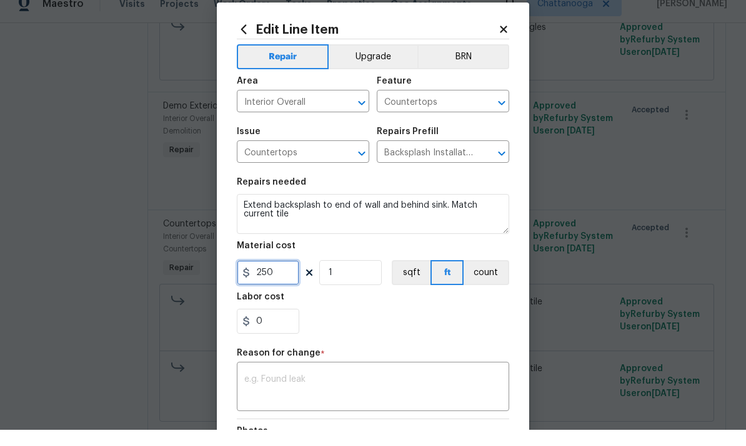
type input "250"
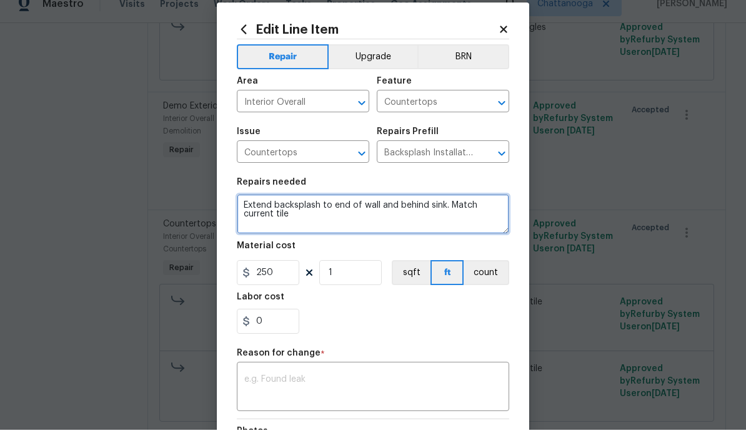
click at [270, 214] on textarea "Extend backsplash to end of wall and behind sink. Match current tile" at bounding box center [373, 230] width 272 height 40
click at [258, 213] on textarea "Extend backsplash to end of wall and behind sink. Match current tile" at bounding box center [373, 230] width 272 height 40
click at [252, 210] on textarea "Extend backsplash to end of wall and behind sink. Match current tile" at bounding box center [373, 230] width 272 height 40
click at [251, 210] on textarea "Extend backsplash to end of wall and behind sink. Match current tile" at bounding box center [373, 230] width 272 height 40
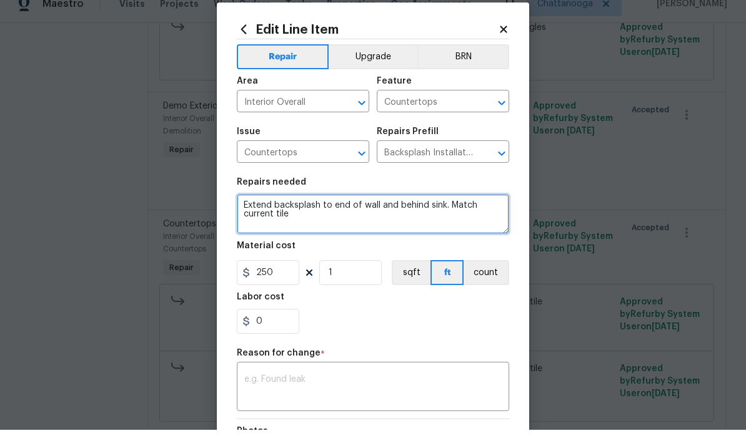
click at [245, 214] on textarea "Extend backsplash to end of wall and behind sink. Match current tile" at bounding box center [373, 230] width 272 height 40
click at [245, 213] on textarea "Extend backsplash to end of wall and behind sink. Match current tile" at bounding box center [373, 230] width 272 height 40
type textarea "Demo tile and float out wall"
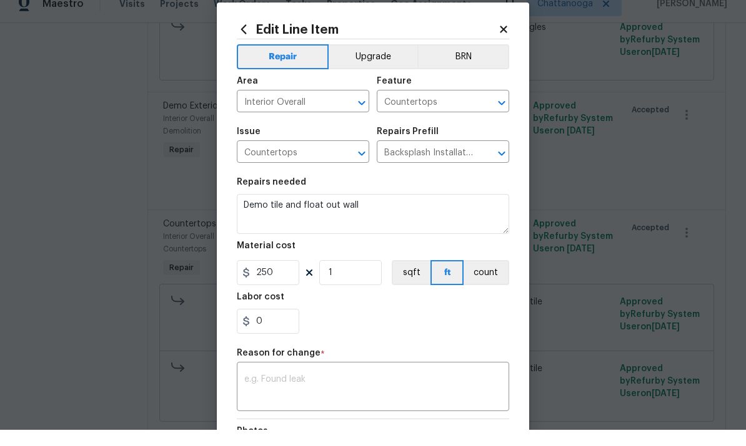
click at [436, 337] on section "Repairs needed Demo tile and float out wall Material cost 250 1 sqft ft count L…" at bounding box center [373, 272] width 272 height 171
click at [400, 391] on textarea at bounding box center [372, 404] width 257 height 26
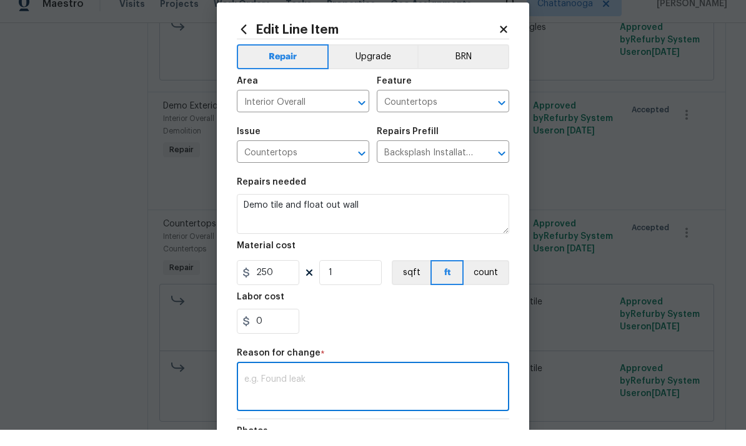
scroll to position [47, 0]
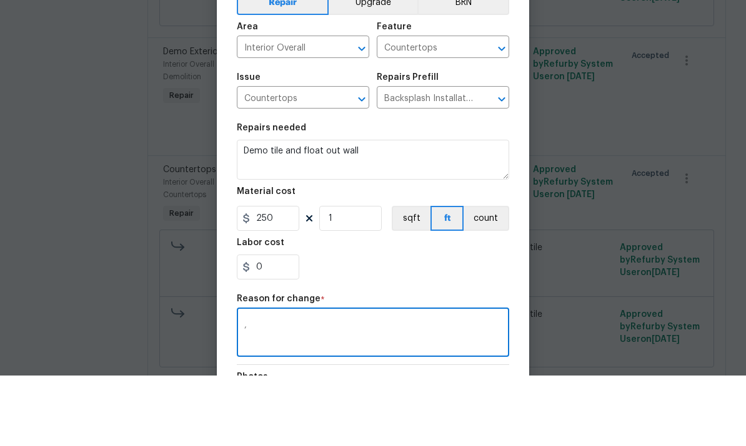
type textarea ","
click at [463, 309] on div "Labor cost" at bounding box center [373, 317] width 272 height 16
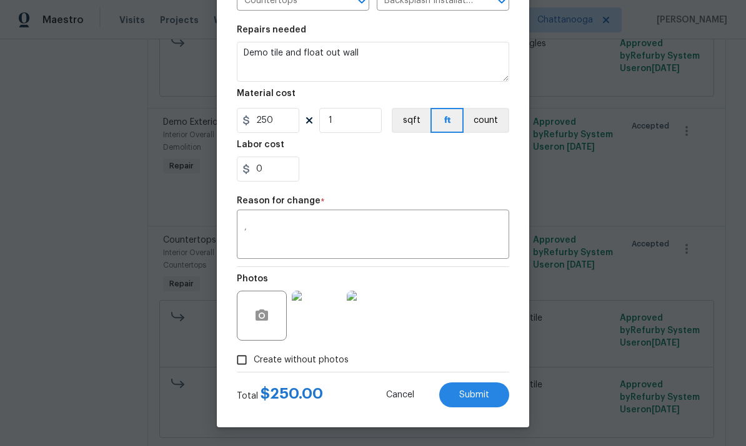
scroll to position [171, 0]
click at [490, 394] on button "Submit" at bounding box center [474, 395] width 70 height 25
type textarea "Extend backsplash to end of wall and behind sink. Match current tile"
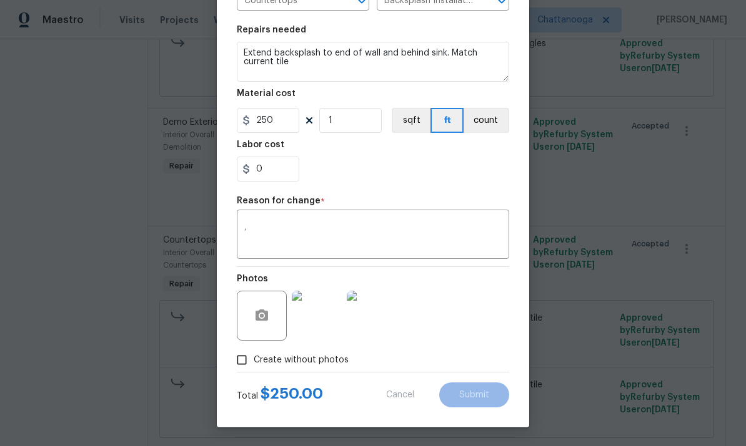
type input "350"
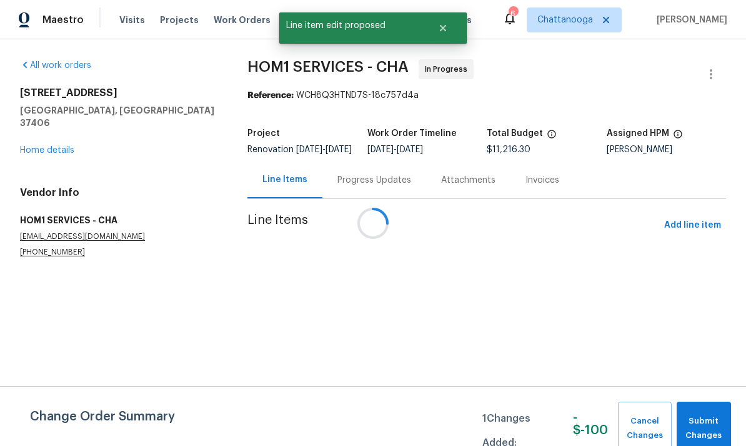
scroll to position [0, 0]
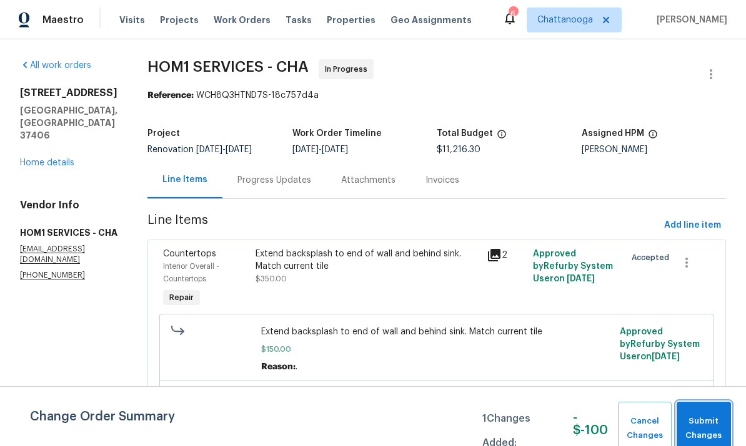
click at [701, 422] on span "Submit Changes" at bounding box center [703, 429] width 42 height 29
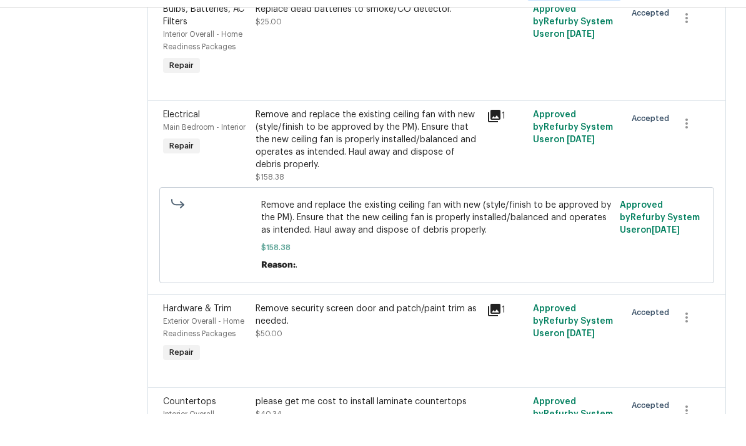
scroll to position [4278, 0]
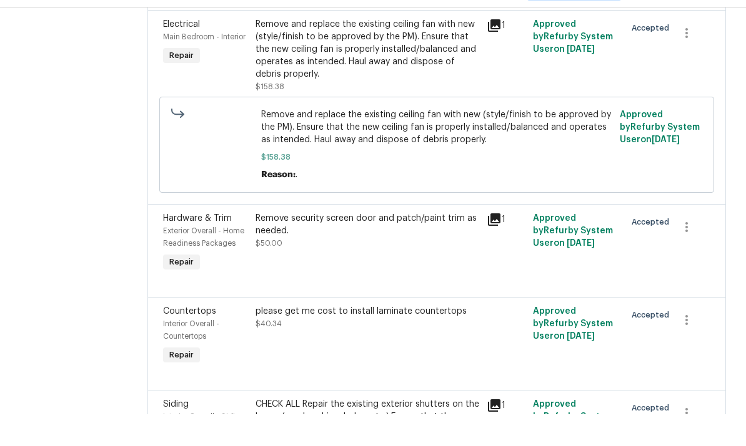
click at [275, 337] on div "please get me cost to install laminate countertops $40.34" at bounding box center [367, 349] width 224 height 25
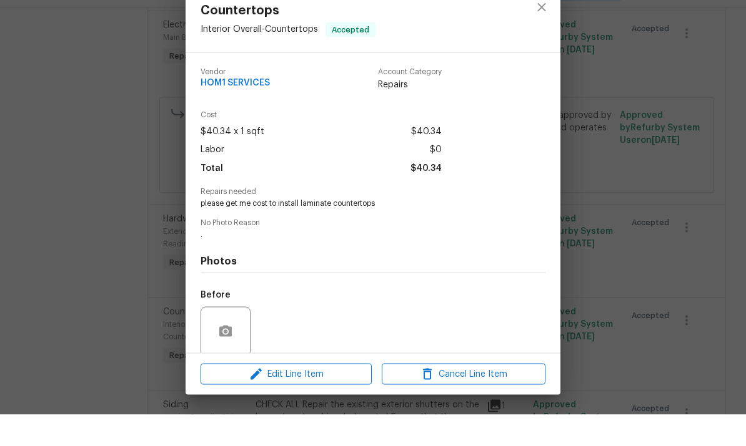
scroll to position [47, 0]
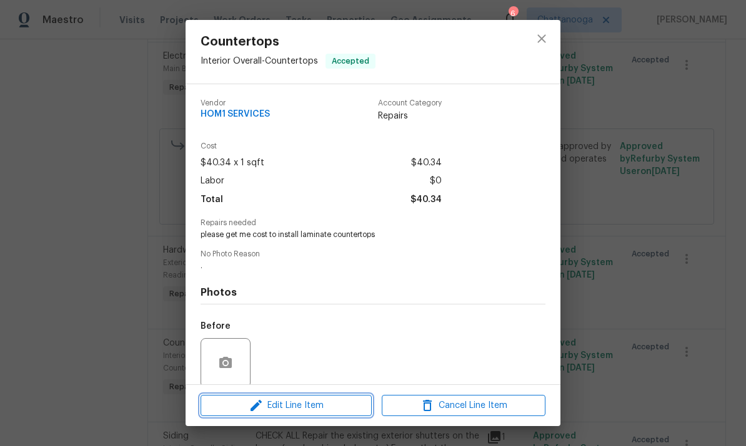
click at [267, 407] on span "Edit Line Item" at bounding box center [286, 406] width 164 height 16
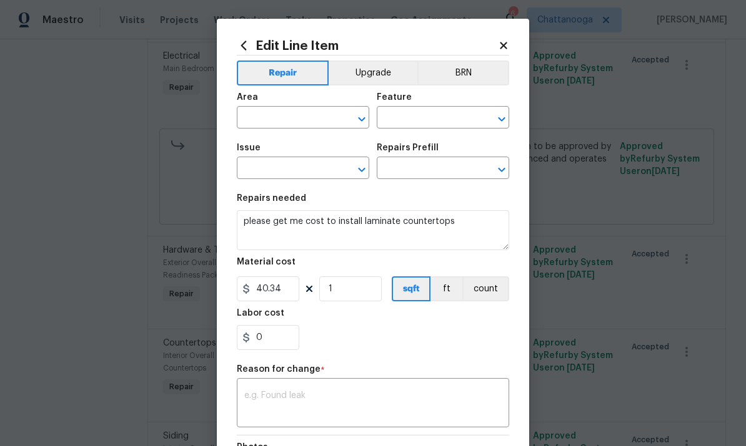
type input "Interior Overall"
type input "Countertops"
type input "Solid Surface (economy) $40.34"
click at [271, 289] on input "40.34" at bounding box center [268, 289] width 62 height 25
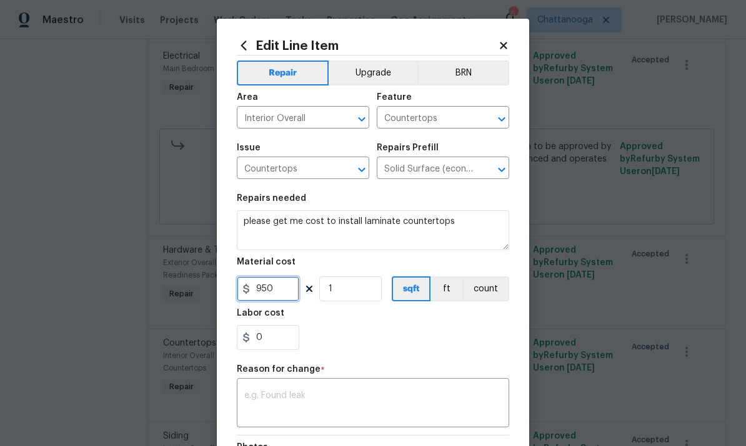
type input "950"
click at [423, 337] on div "0" at bounding box center [373, 337] width 272 height 25
click at [409, 385] on div "x ​" at bounding box center [373, 404] width 272 height 46
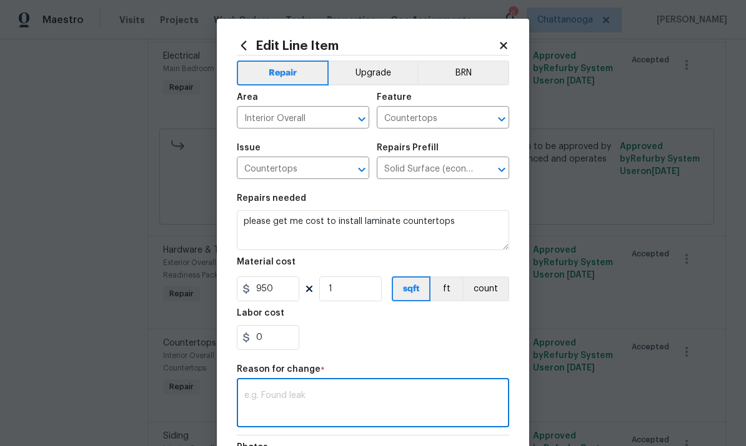
click at [435, 411] on textarea at bounding box center [372, 404] width 257 height 26
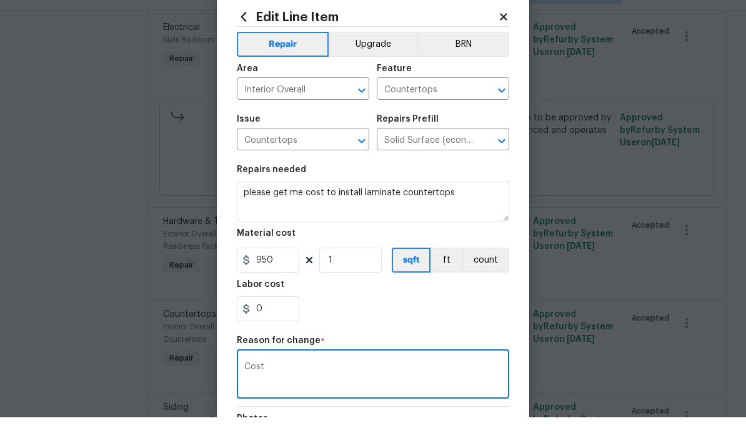
type textarea "Cost"
click at [463, 325] on div "0" at bounding box center [373, 337] width 272 height 25
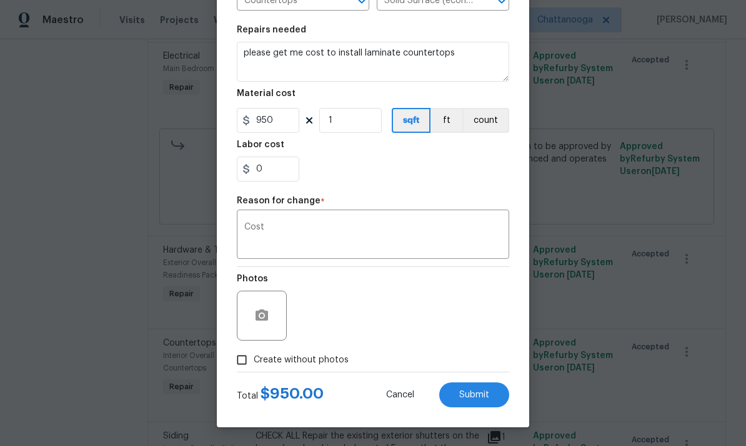
click at [491, 393] on button "Submit" at bounding box center [474, 395] width 70 height 25
type input "40.34"
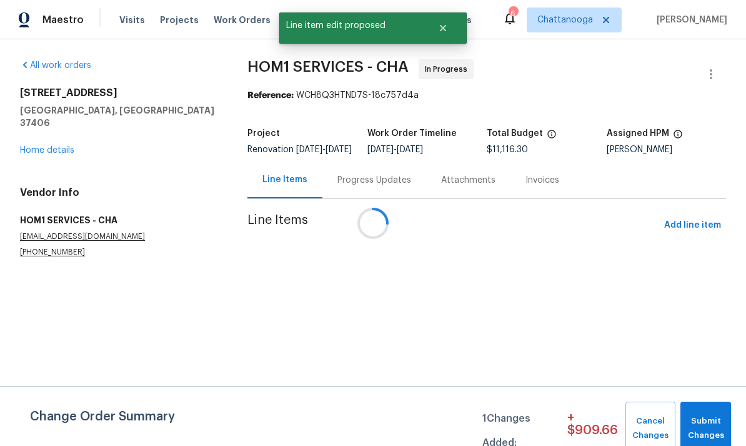
scroll to position [0, 0]
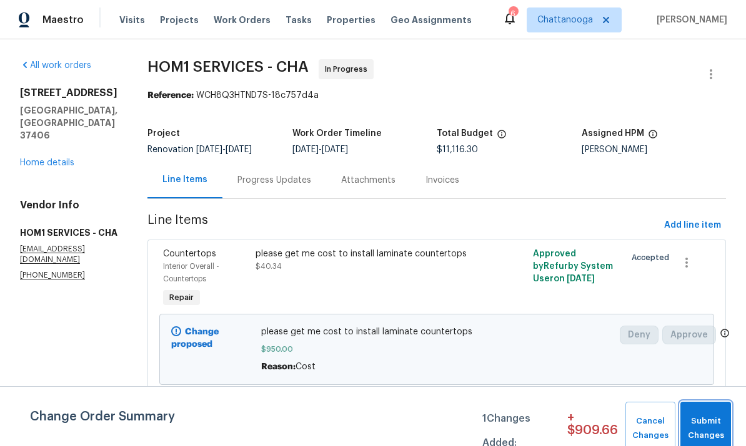
click at [712, 419] on span "Submit Changes" at bounding box center [705, 429] width 38 height 29
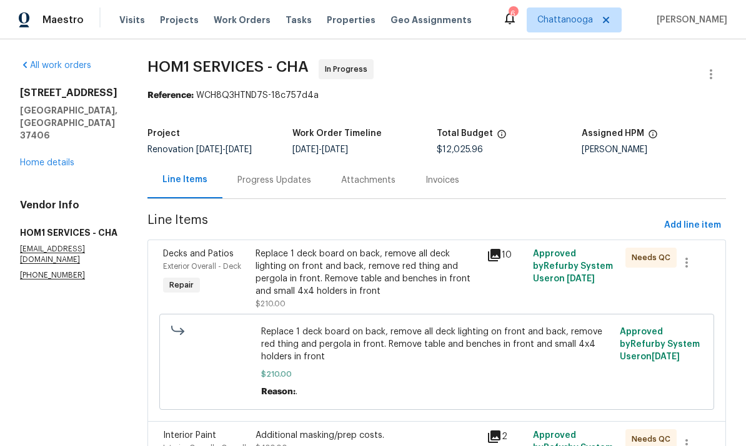
click at [697, 224] on span "Add line item" at bounding box center [692, 226] width 57 height 16
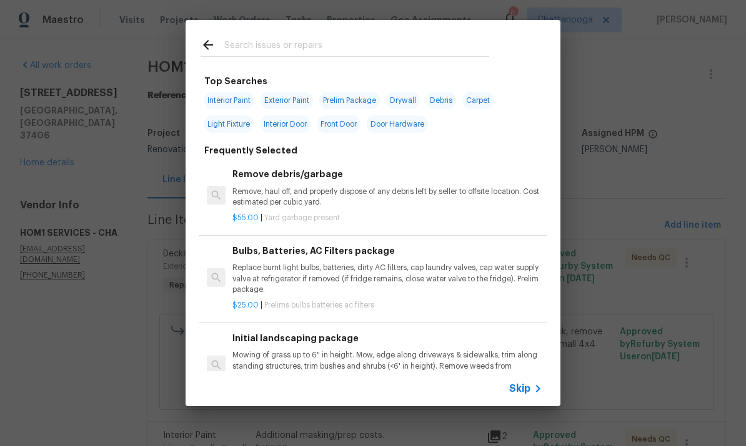
click at [415, 51] on input "text" at bounding box center [356, 46] width 265 height 19
type input "Dumpster"
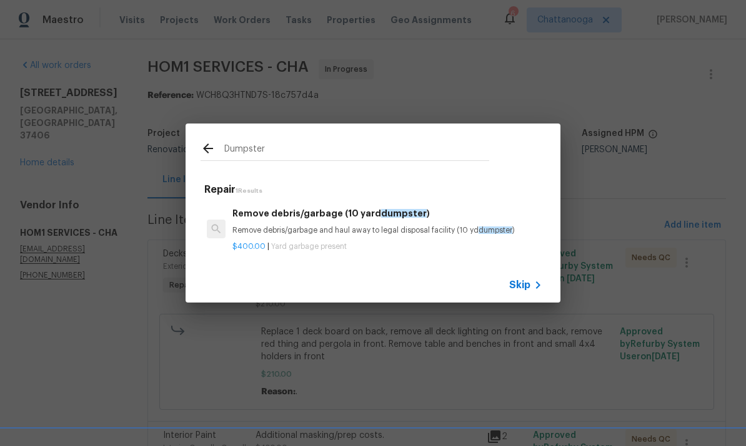
click at [418, 227] on p "Remove debris/garbage and haul away to legal disposal facility (10 yd dumpster )" at bounding box center [387, 230] width 310 height 11
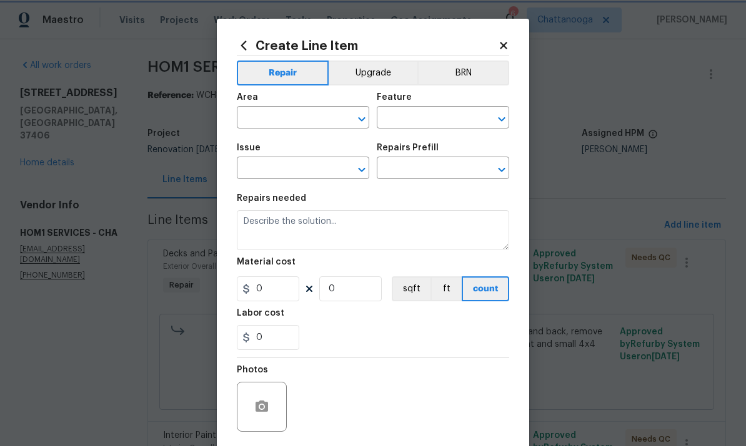
type input "Debris/garbage on site"
type input "Remove debris/garbage (10 yard dumpster) $400.00"
type textarea "Remove debris/garbage and haul away to legal disposal facility (10 yd dumpster)"
type input "400"
type input "1"
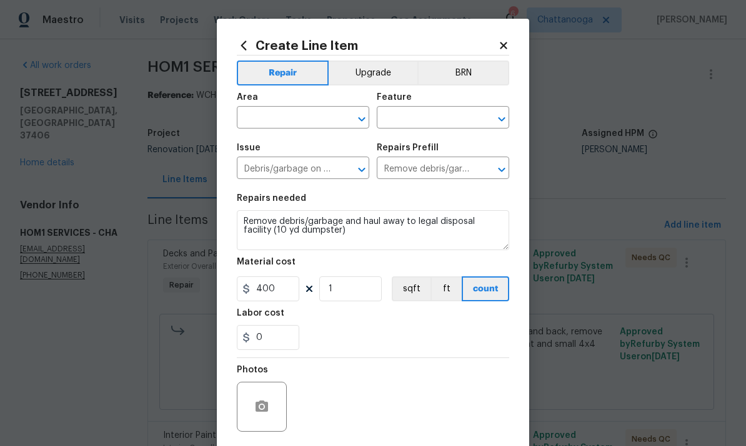
click at [301, 120] on input "text" at bounding box center [285, 118] width 97 height 19
click at [304, 172] on li "Interior Overall" at bounding box center [303, 168] width 132 height 21
type input "Interior Overall"
click at [438, 119] on input "text" at bounding box center [425, 118] width 97 height 19
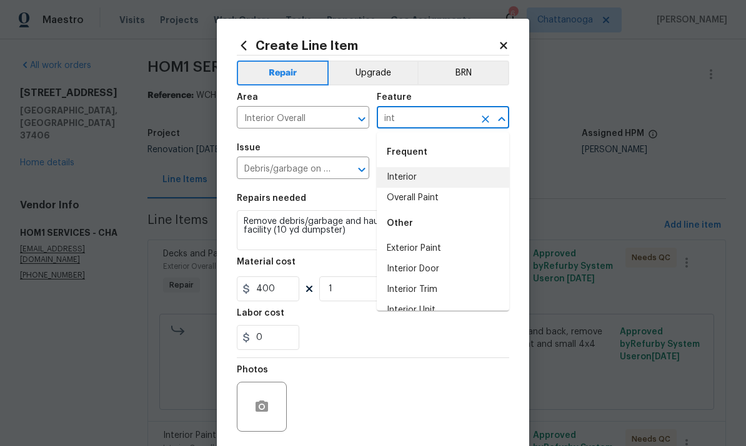
click at [448, 175] on li "Interior" at bounding box center [443, 177] width 132 height 21
type input "Interior"
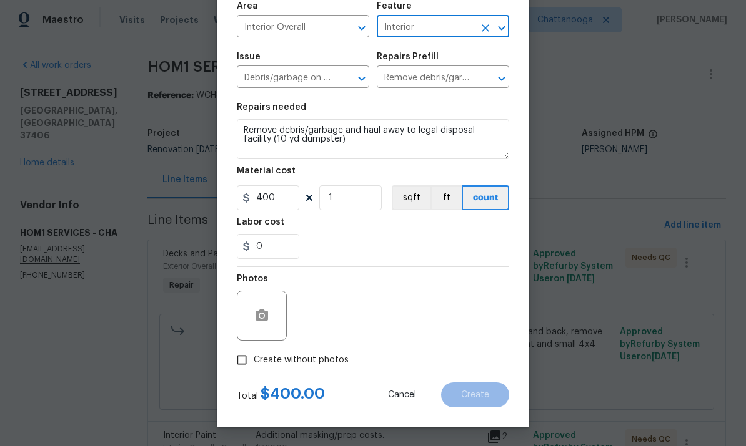
scroll to position [94, 0]
click at [328, 363] on span "Create without photos" at bounding box center [300, 360] width 95 height 13
click at [253, 363] on input "Create without photos" at bounding box center [242, 360] width 24 height 24
checkbox input "true"
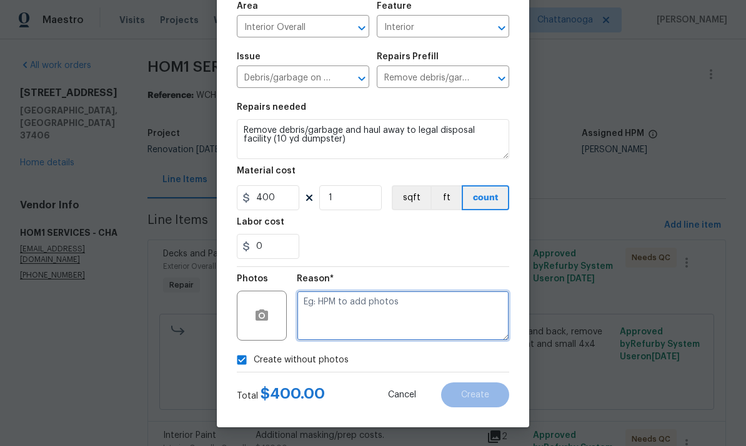
click at [368, 313] on textarea at bounding box center [403, 316] width 212 height 50
type textarea "."
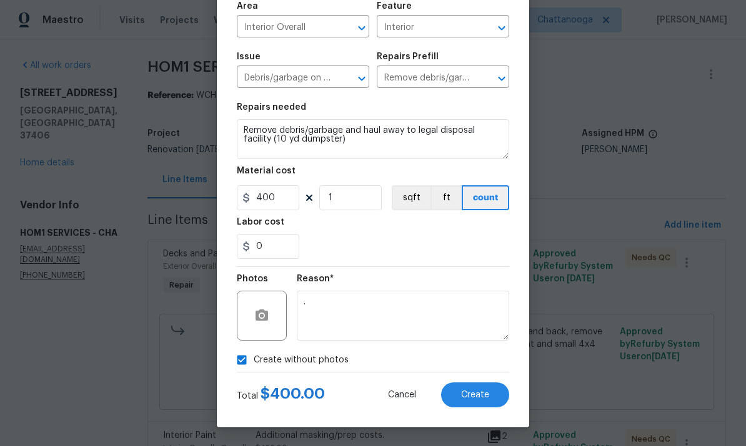
click at [451, 237] on div "0" at bounding box center [373, 246] width 272 height 25
click at [480, 393] on span "Create" at bounding box center [475, 395] width 28 height 9
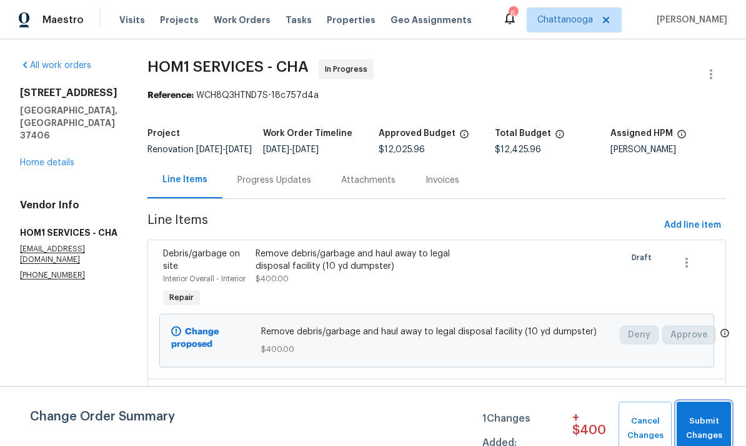
click at [716, 415] on span "Submit Changes" at bounding box center [703, 429] width 42 height 29
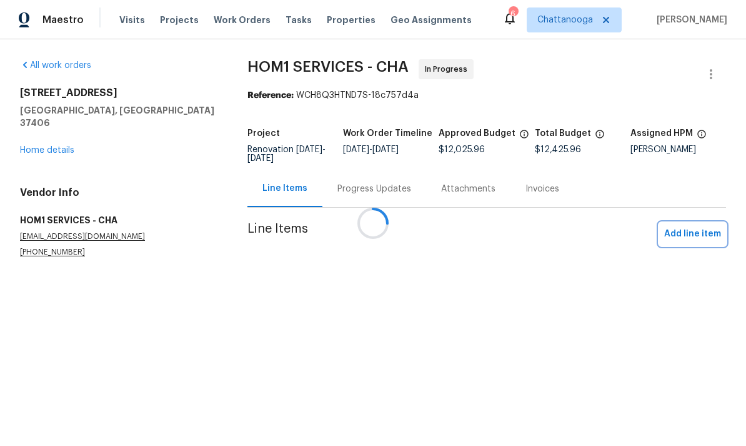
click at [705, 238] on span "Add line item" at bounding box center [692, 235] width 57 height 16
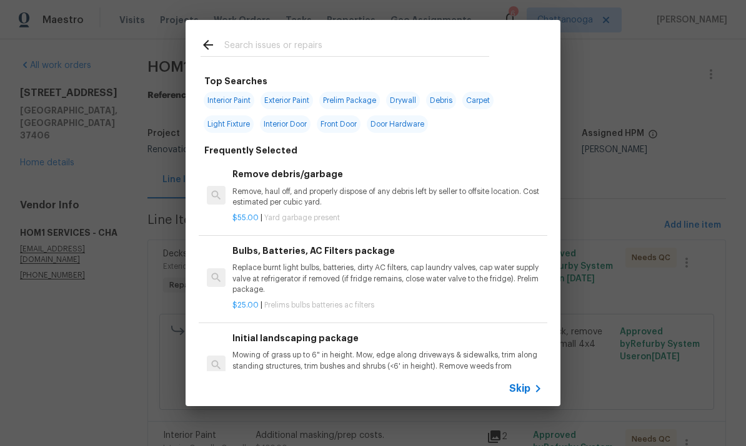
click at [448, 51] on input "text" at bounding box center [356, 46] width 265 height 19
type input "Hinges"
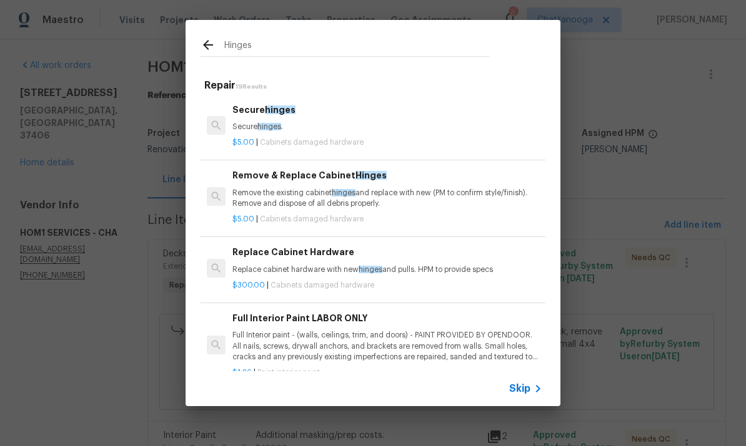
scroll to position [0, 0]
click at [313, 124] on p "Secure hinges ." at bounding box center [387, 127] width 310 height 11
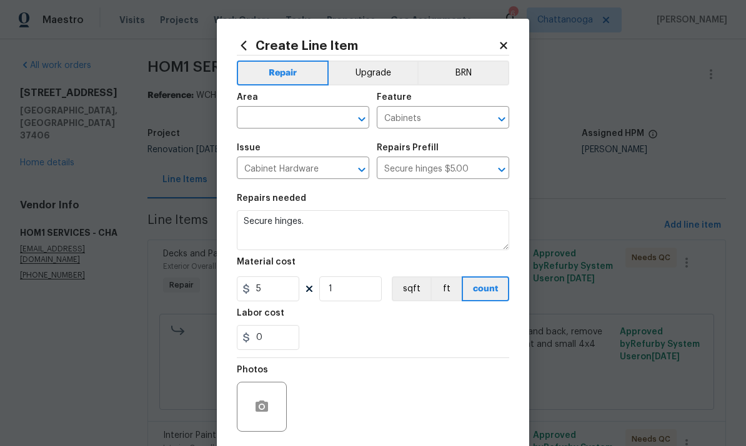
click at [330, 229] on textarea "Secure hinges." at bounding box center [373, 230] width 272 height 40
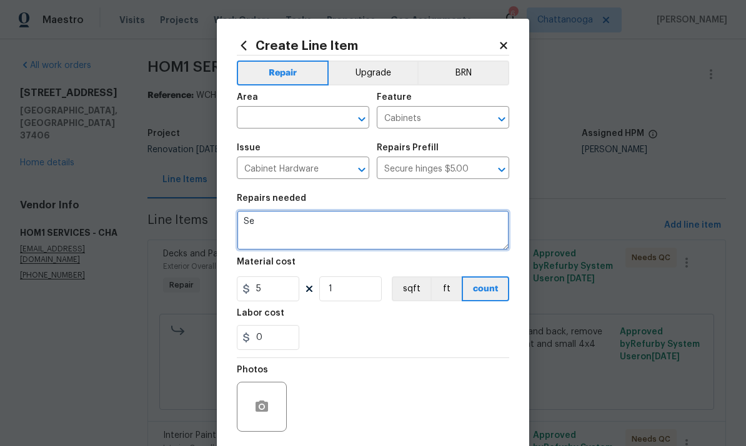
type textarea "S"
type textarea "Replace hinge throughout home"
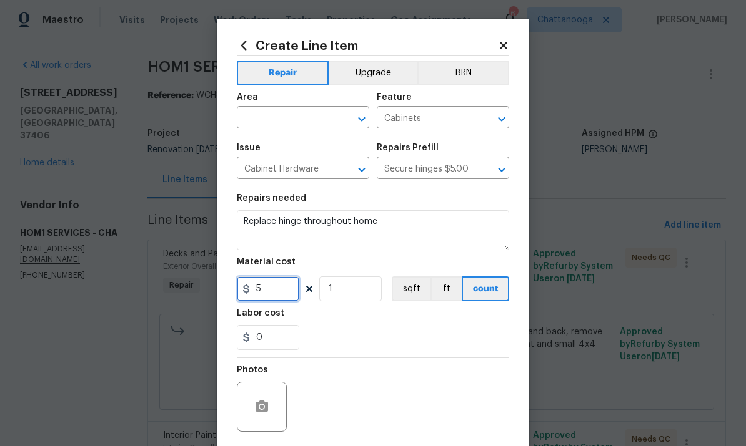
click at [280, 293] on input "5" at bounding box center [268, 289] width 62 height 25
type input "250"
click at [317, 111] on input "text" at bounding box center [285, 118] width 97 height 19
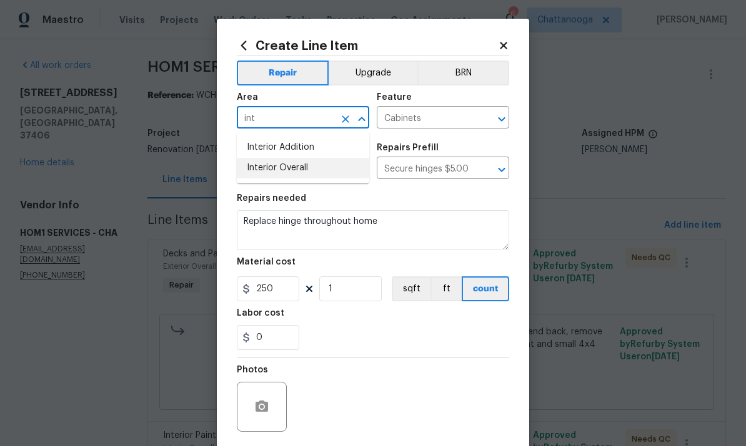
click at [339, 165] on li "Interior Overall" at bounding box center [303, 168] width 132 height 21
type input "Interior Overall"
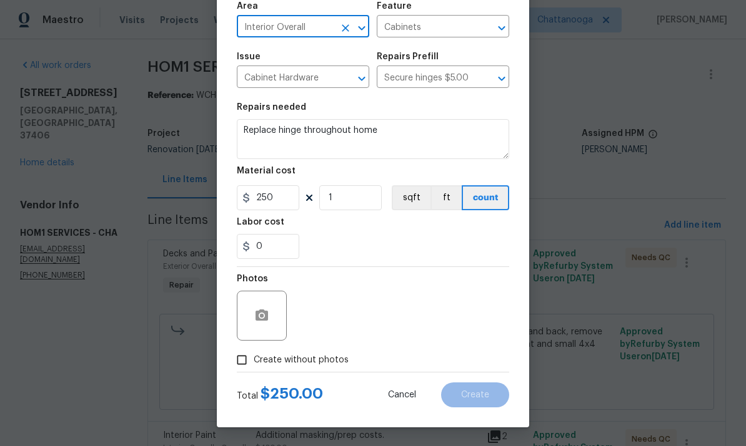
scroll to position [94, 0]
click at [333, 363] on span "Create without photos" at bounding box center [300, 360] width 95 height 13
click at [253, 363] on input "Create without photos" at bounding box center [242, 360] width 24 height 24
checkbox input "true"
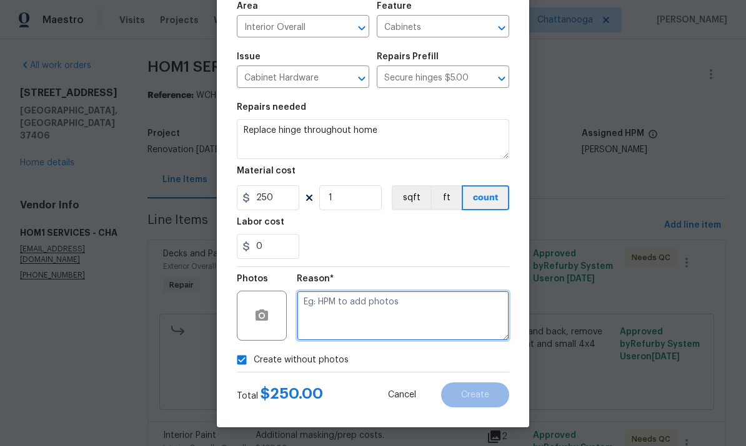
click at [380, 319] on textarea at bounding box center [403, 316] width 212 height 50
type textarea "."
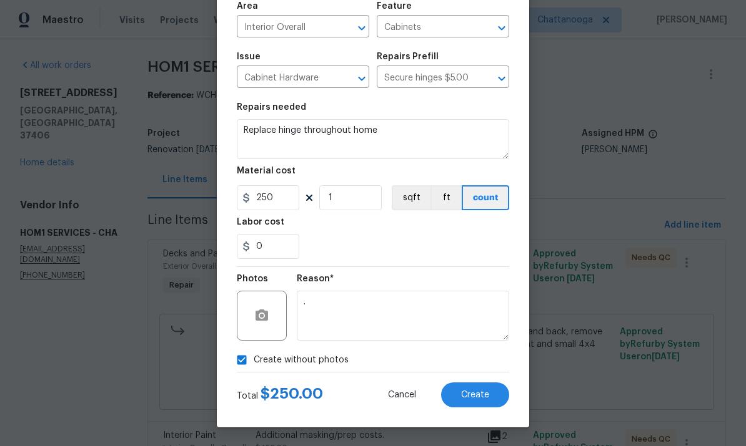
click at [481, 254] on div "0" at bounding box center [373, 246] width 272 height 25
click at [473, 391] on span "Create" at bounding box center [475, 395] width 28 height 9
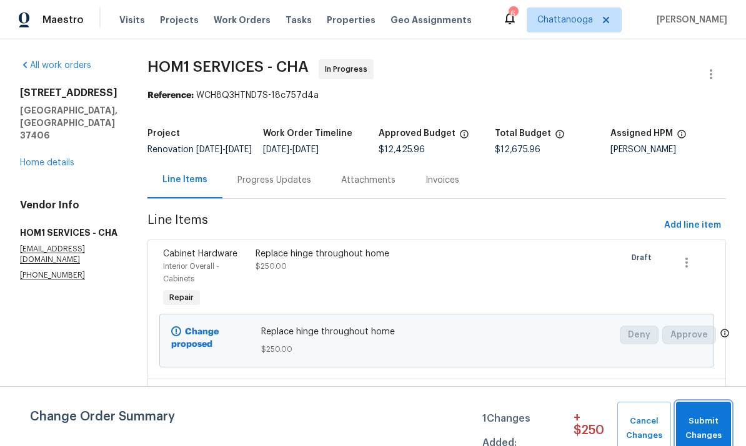
click at [716, 421] on span "Submit Changes" at bounding box center [703, 429] width 42 height 29
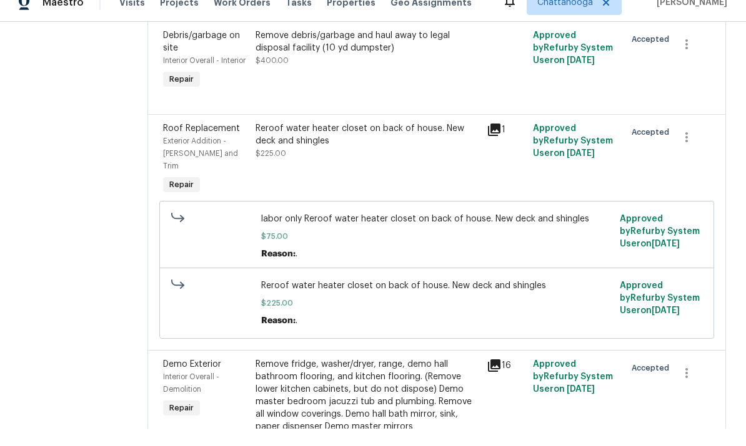
scroll to position [3950, 0]
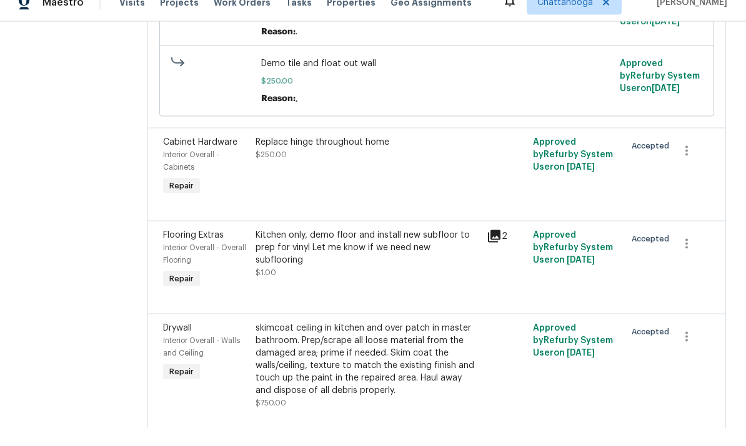
click at [380, 340] on div "skimcoat ceiling in kitchen and over patch in master bathroom. Prep/scrape all …" at bounding box center [367, 377] width 224 height 75
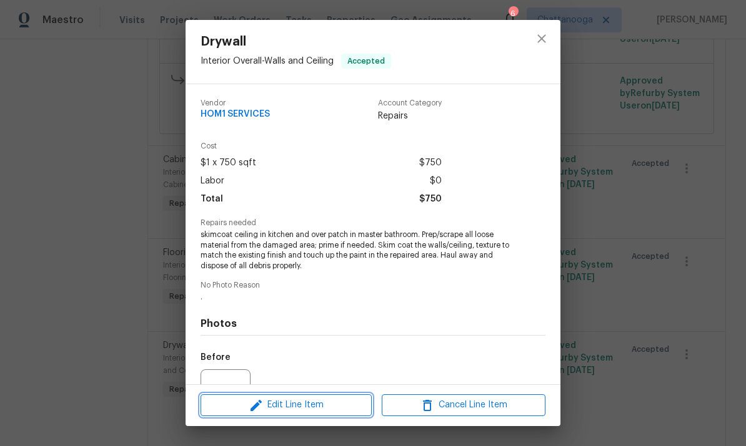
click at [333, 408] on span "Edit Line Item" at bounding box center [286, 406] width 164 height 16
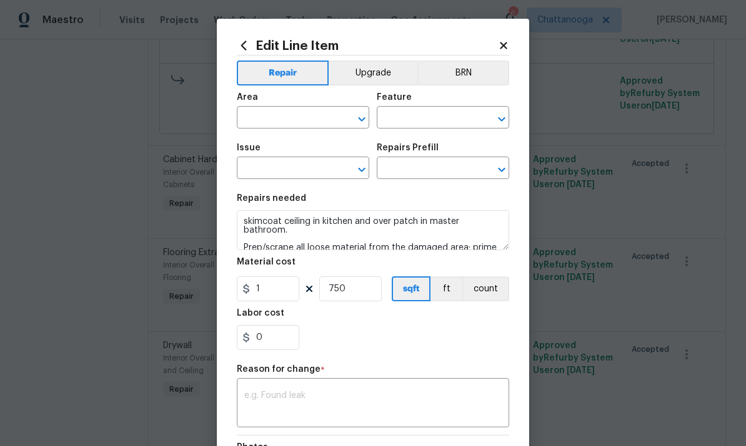
type input "Interior Overall"
type input "Walls and Ceiling"
type input "Drywall"
type input "Skim Coat Walls/Ceilings $1.00"
click at [281, 292] on input "1" at bounding box center [268, 289] width 62 height 25
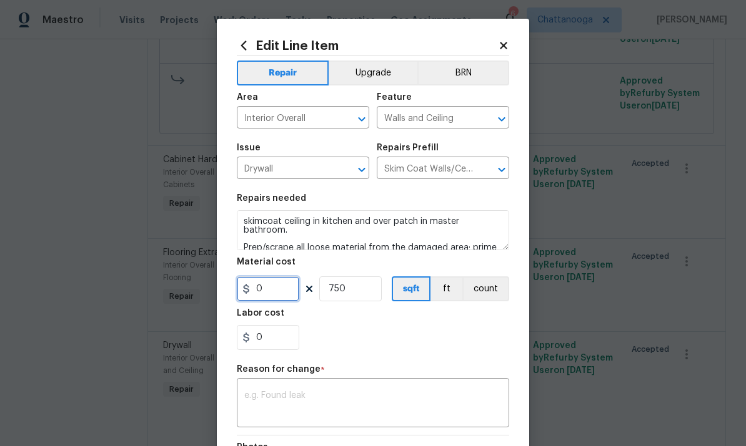
type input "2"
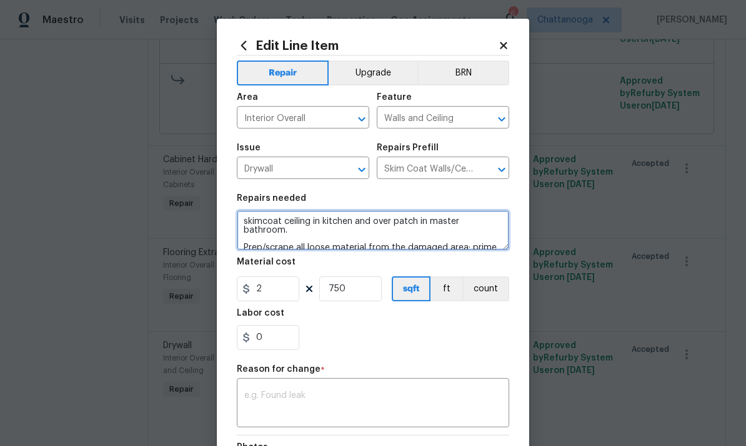
click at [357, 227] on textarea "skimcoat ceiling in kitchen and over patch in master bathroom. Prep/scrape all …" at bounding box center [373, 230] width 272 height 40
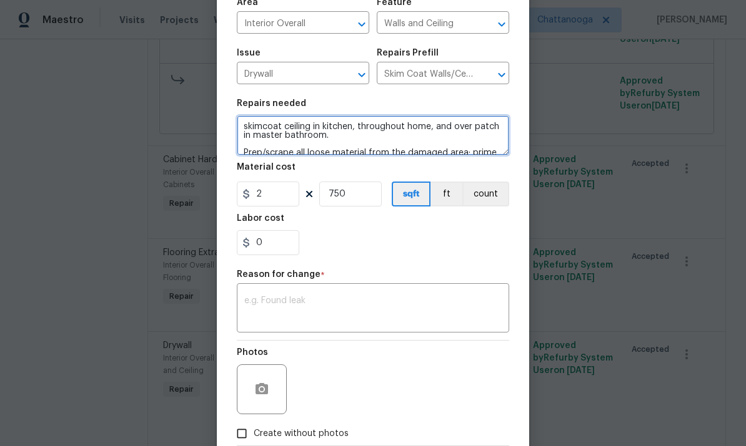
type textarea "skimcoat ceiling in kitchen, throughout home, and over patch in master bathroom…"
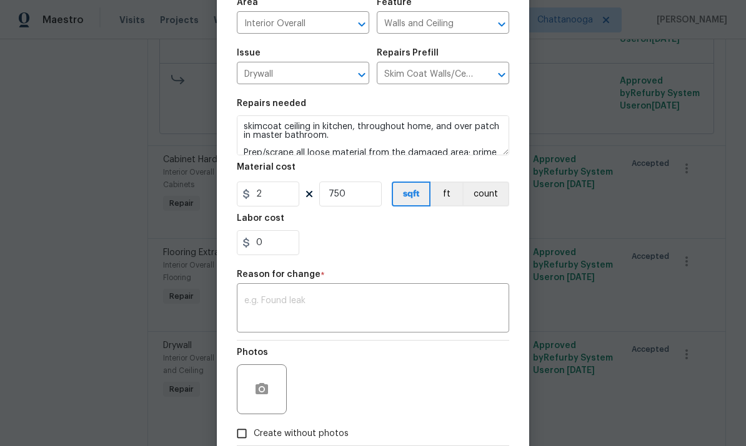
click at [359, 310] on textarea at bounding box center [372, 310] width 257 height 26
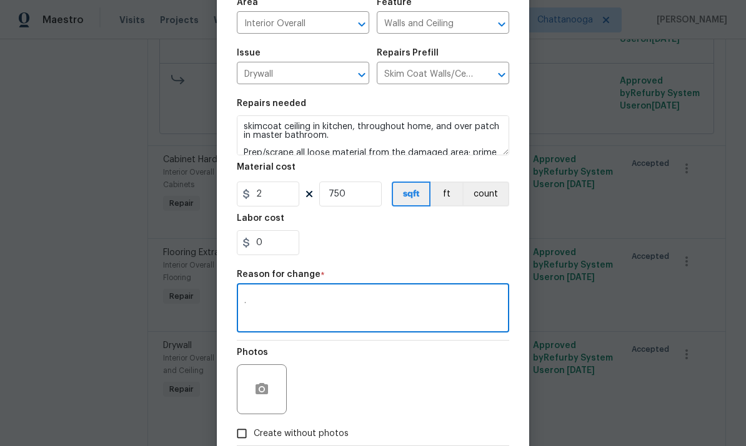
type textarea "."
click at [416, 246] on div "0" at bounding box center [373, 242] width 272 height 25
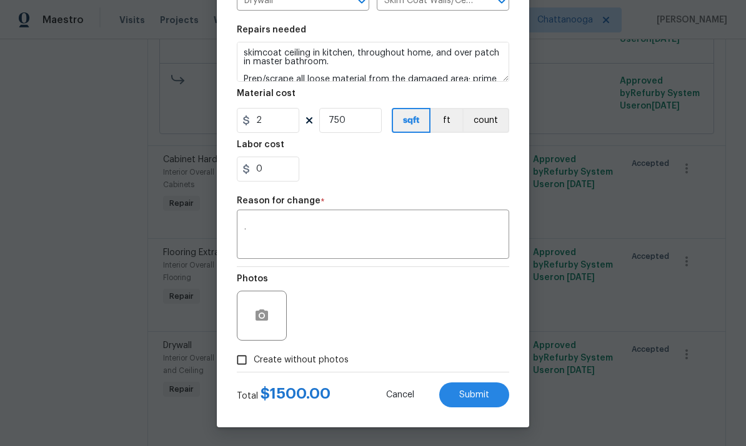
scroll to position [171, 0]
click at [481, 398] on span "Submit" at bounding box center [474, 395] width 30 height 9
type textarea "skimcoat ceiling in kitchen and over patch in master bathroom. Prep/scrape all …"
type input "1"
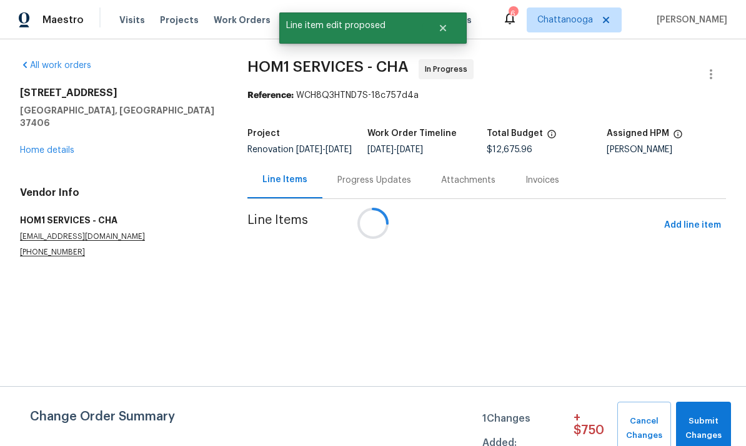
scroll to position [0, 0]
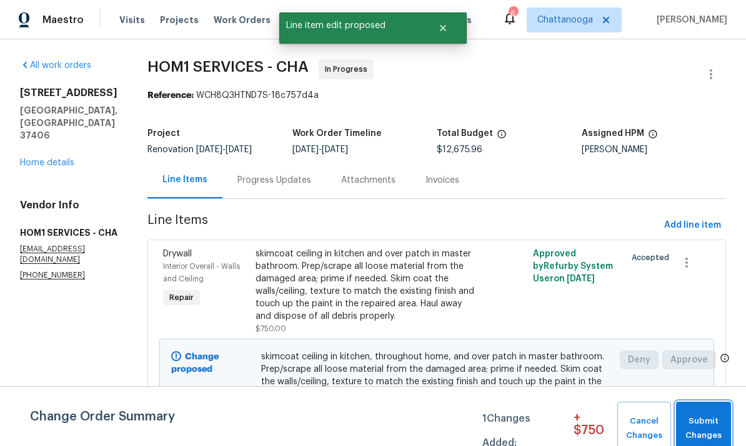
click at [707, 424] on span "Submit Changes" at bounding box center [703, 429] width 42 height 29
